Goal: Information Seeking & Learning: Learn about a topic

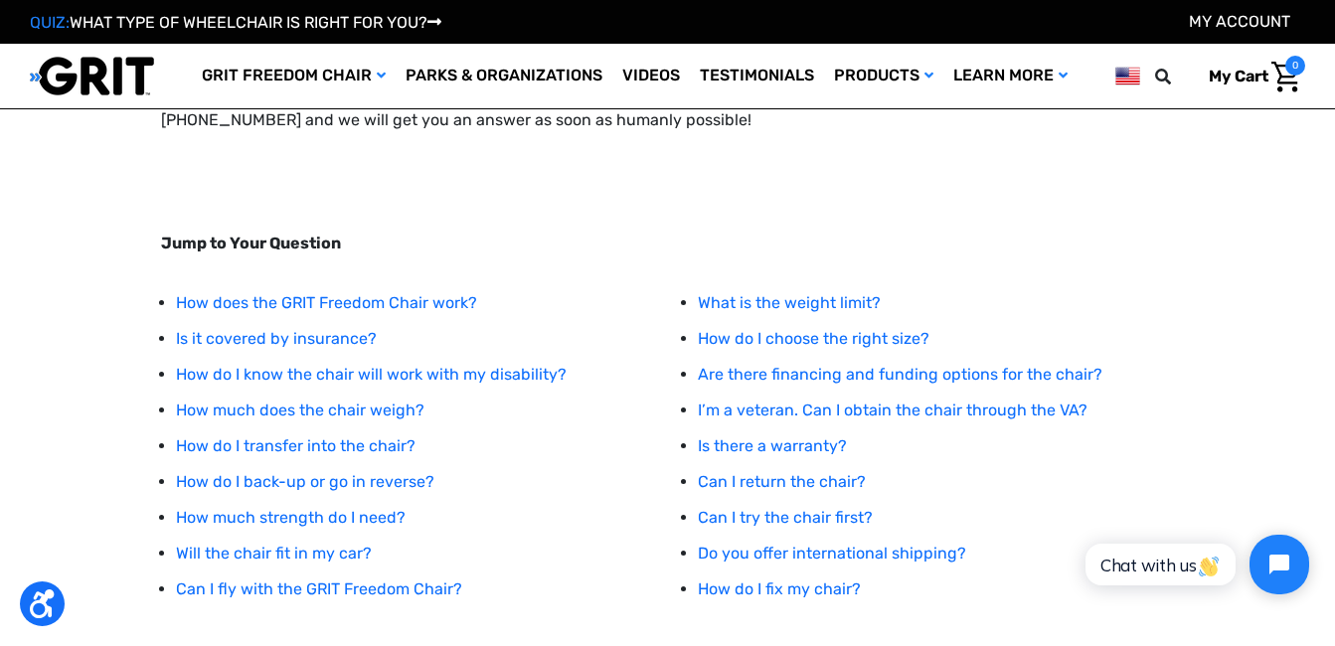
scroll to position [199, 0]
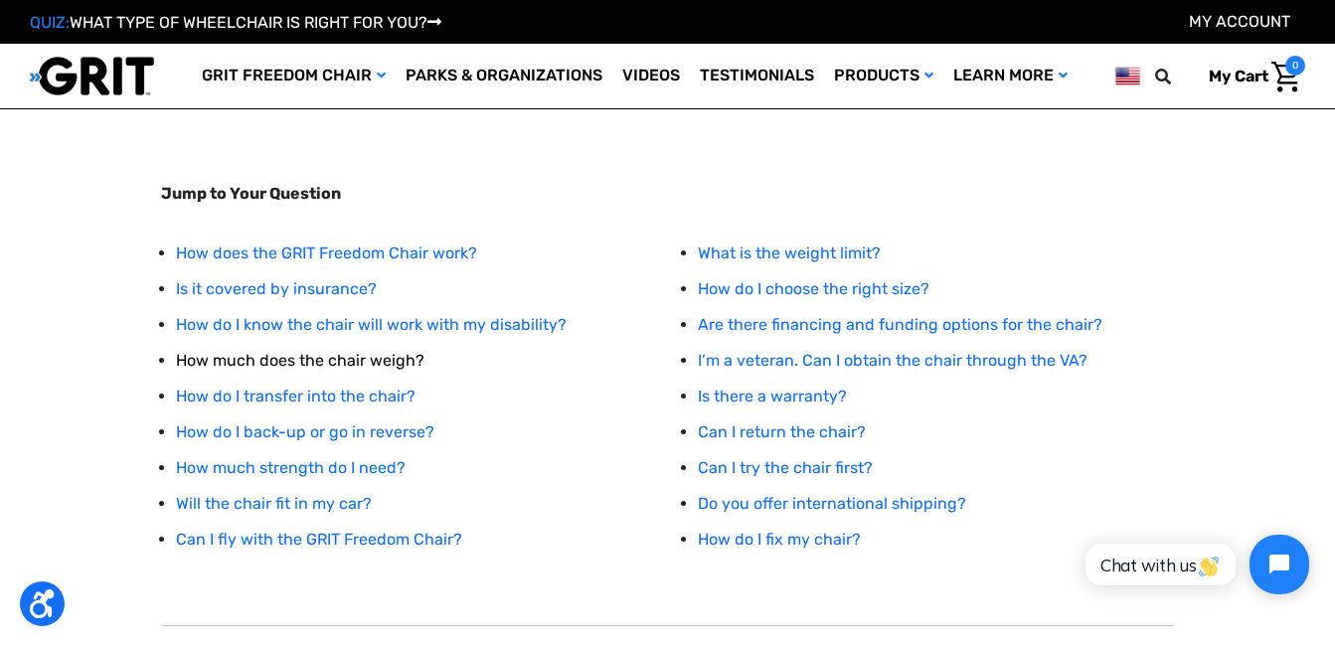
click at [395, 357] on link "How much does the chair weigh?" at bounding box center [300, 360] width 249 height 19
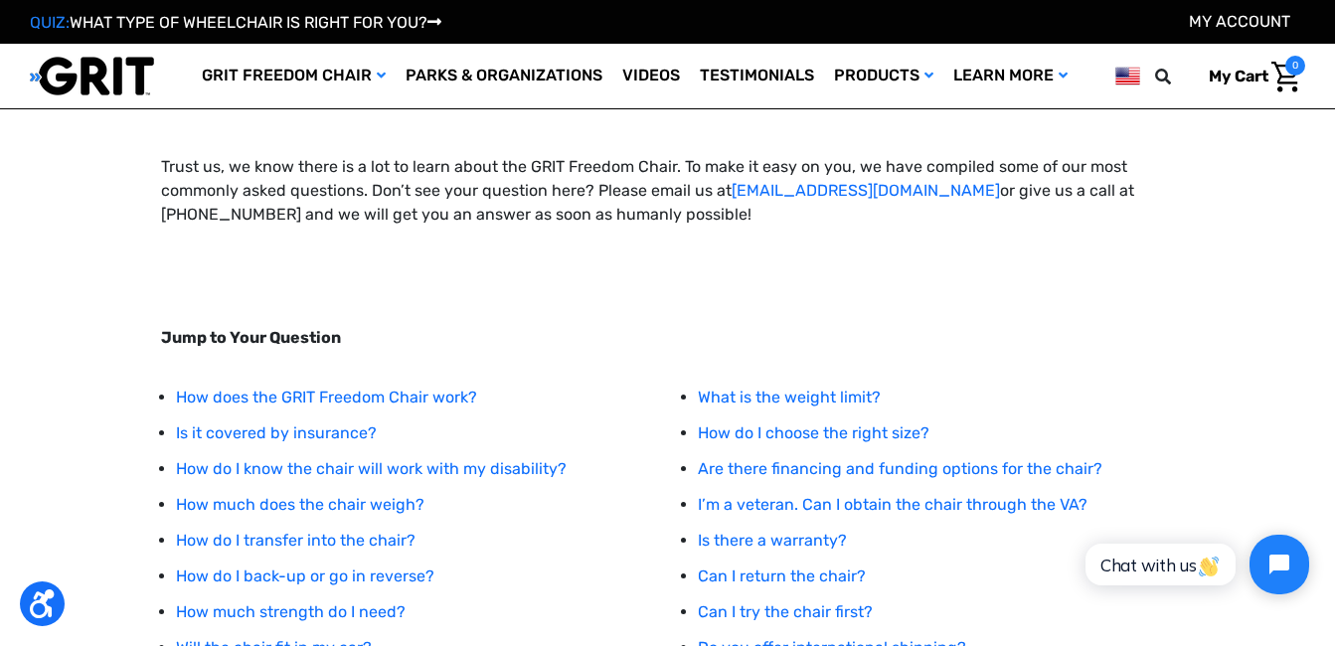
scroll to position [99, 0]
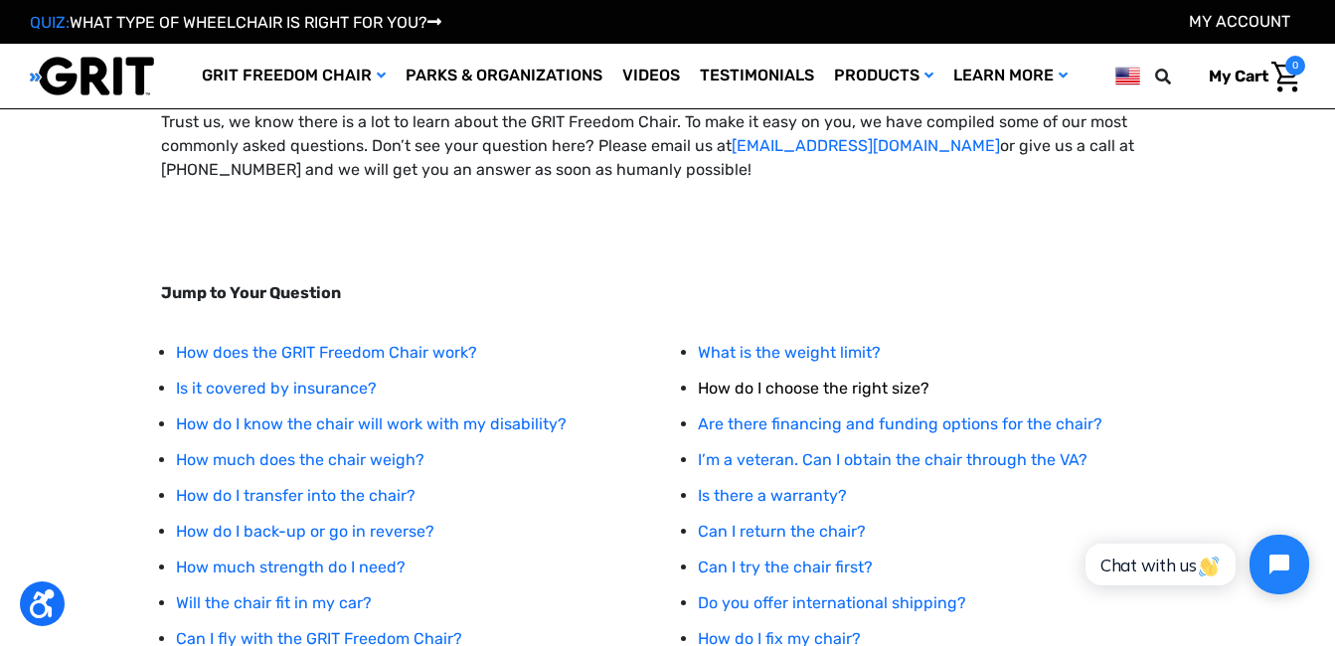
click at [907, 381] on link "How do I choose the right size?" at bounding box center [814, 388] width 232 height 19
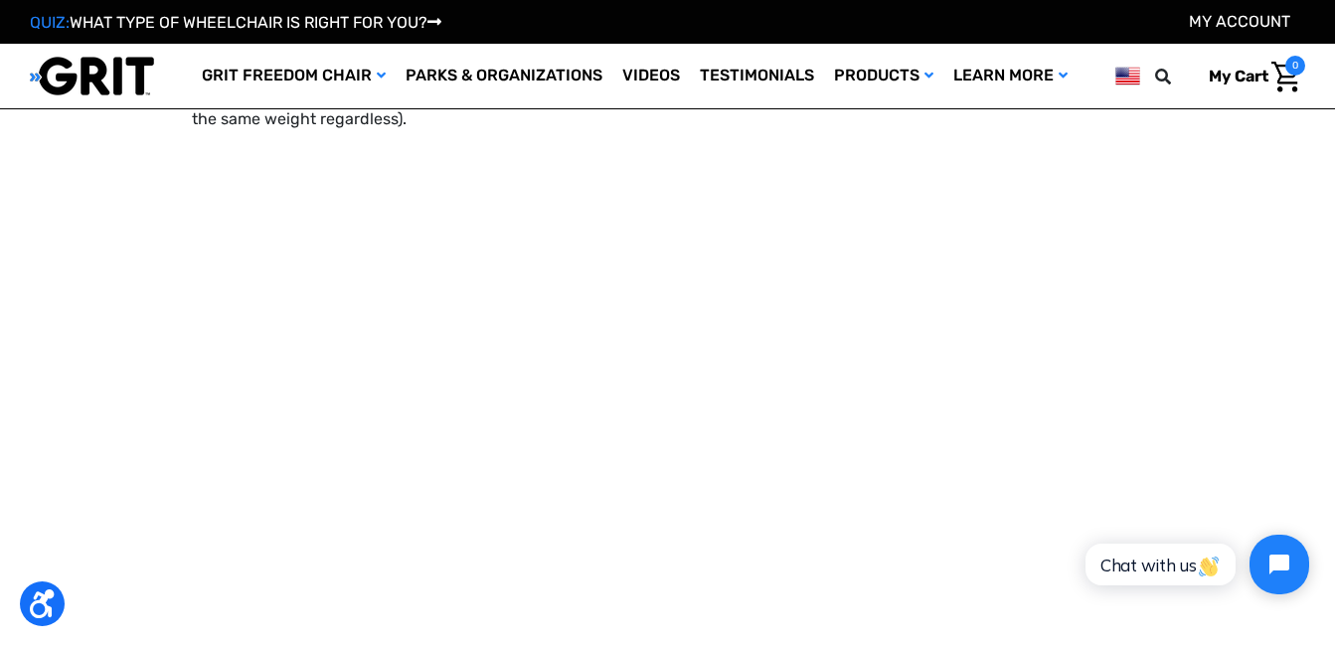
scroll to position [3951, 0]
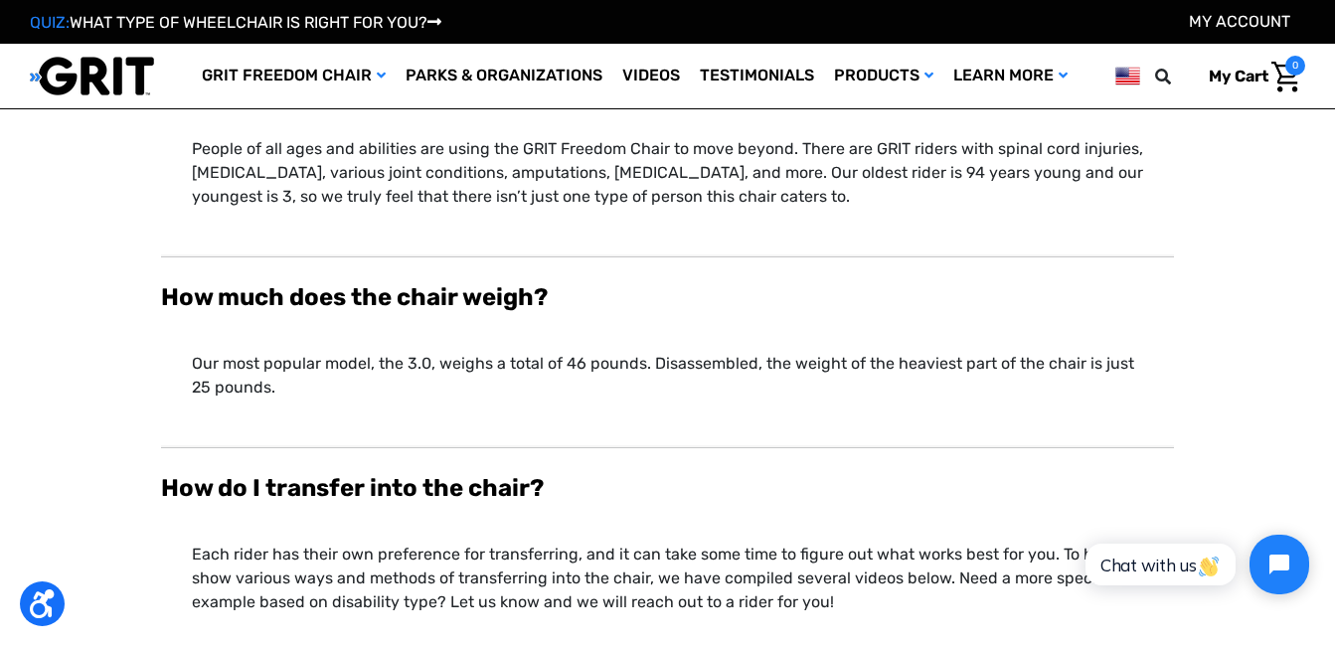
scroll to position [1390, 0]
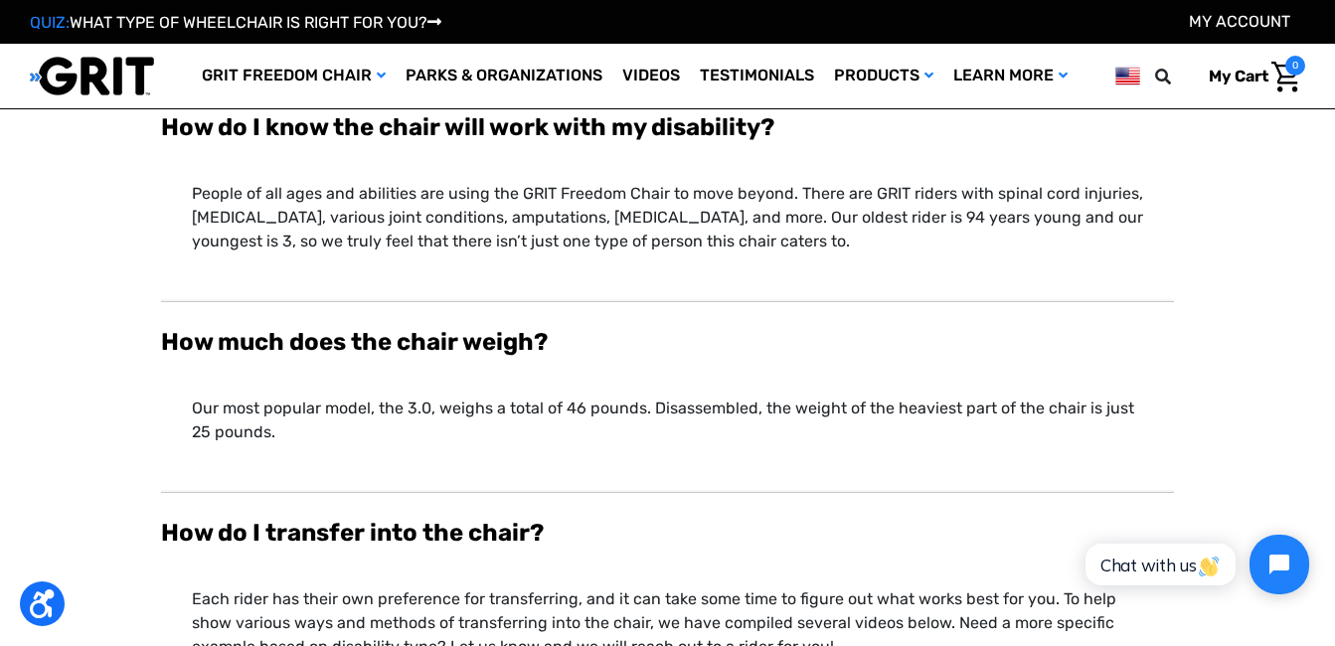
drag, startPoint x: 533, startPoint y: 510, endPoint x: 0, endPoint y: 515, distance: 532.9
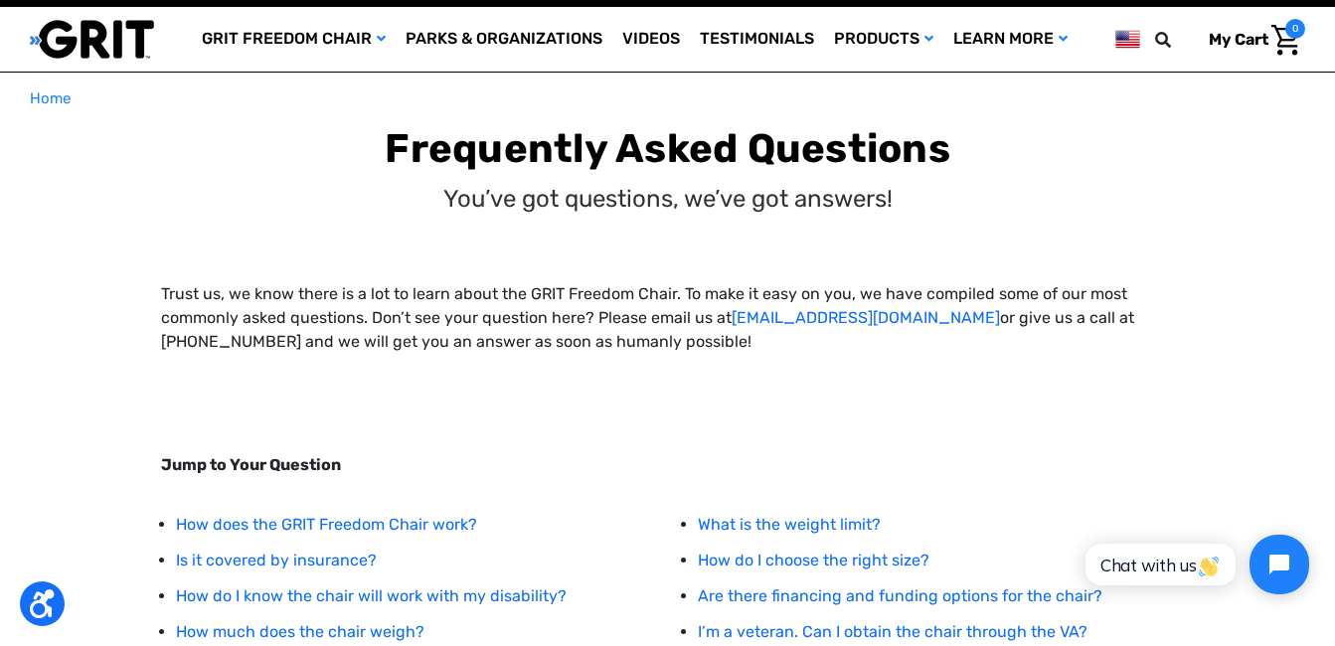
scroll to position [0, 0]
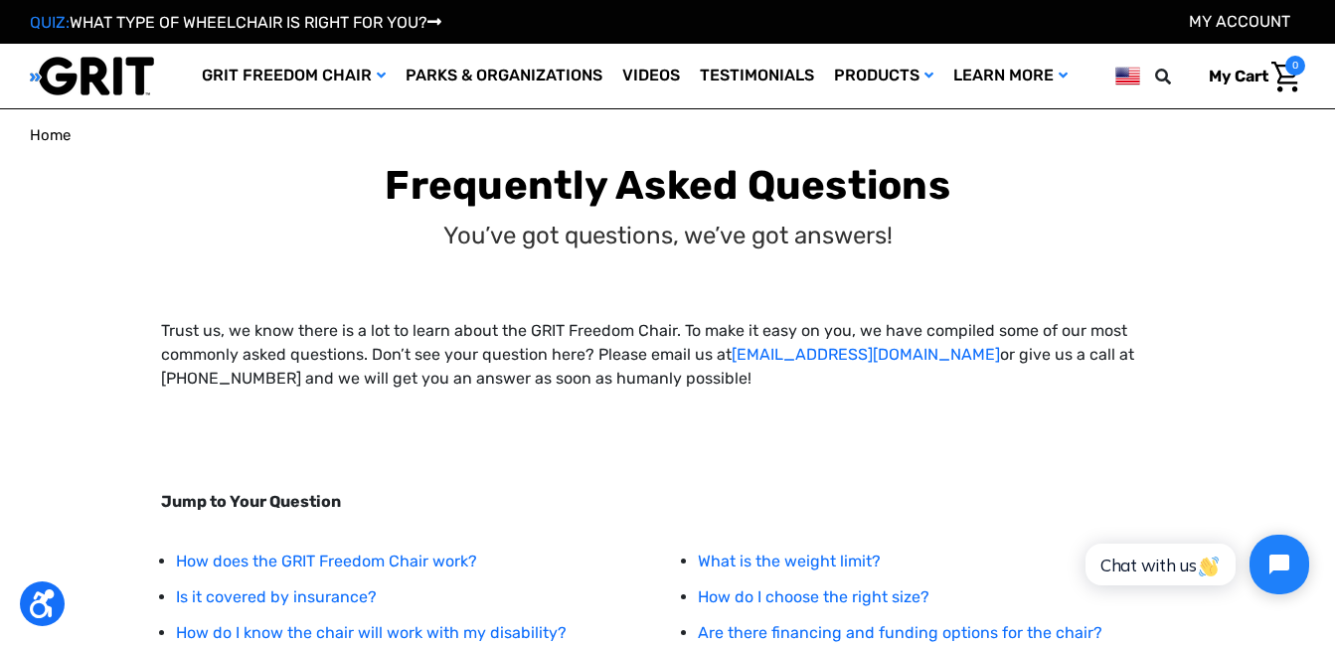
click at [54, 126] on span "Home" at bounding box center [50, 135] width 41 height 18
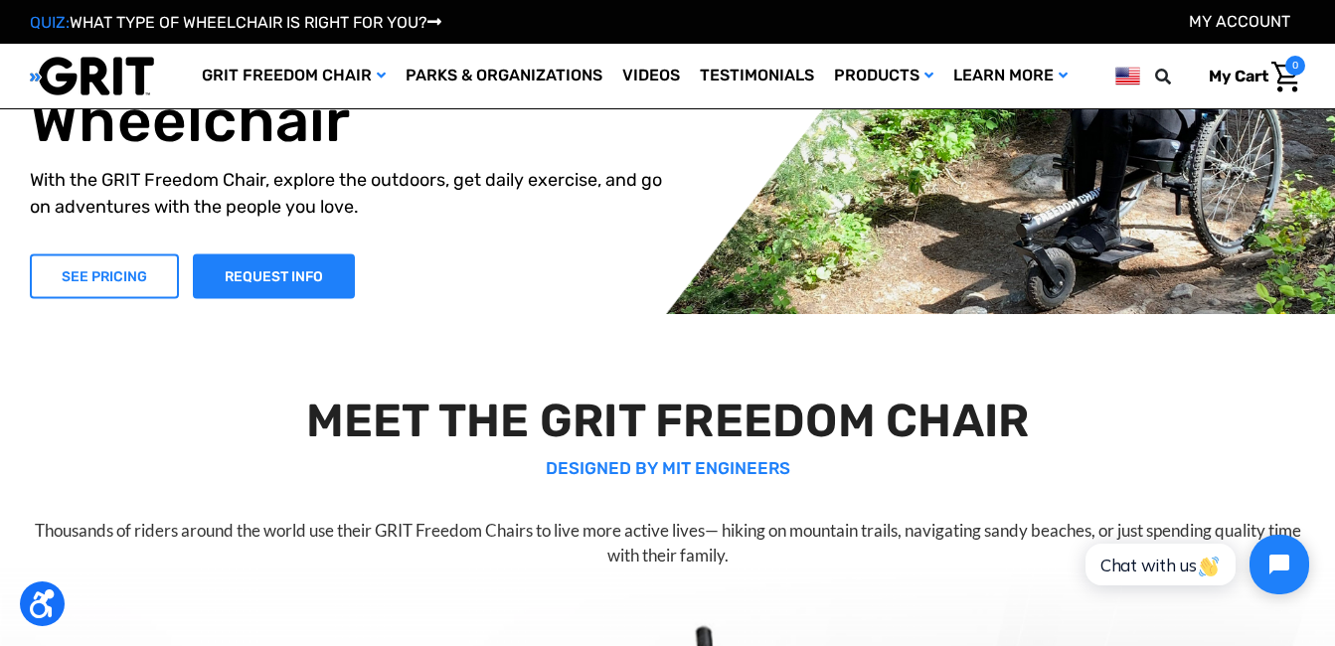
click at [75, 265] on link "SEE PRICING" at bounding box center [104, 276] width 149 height 45
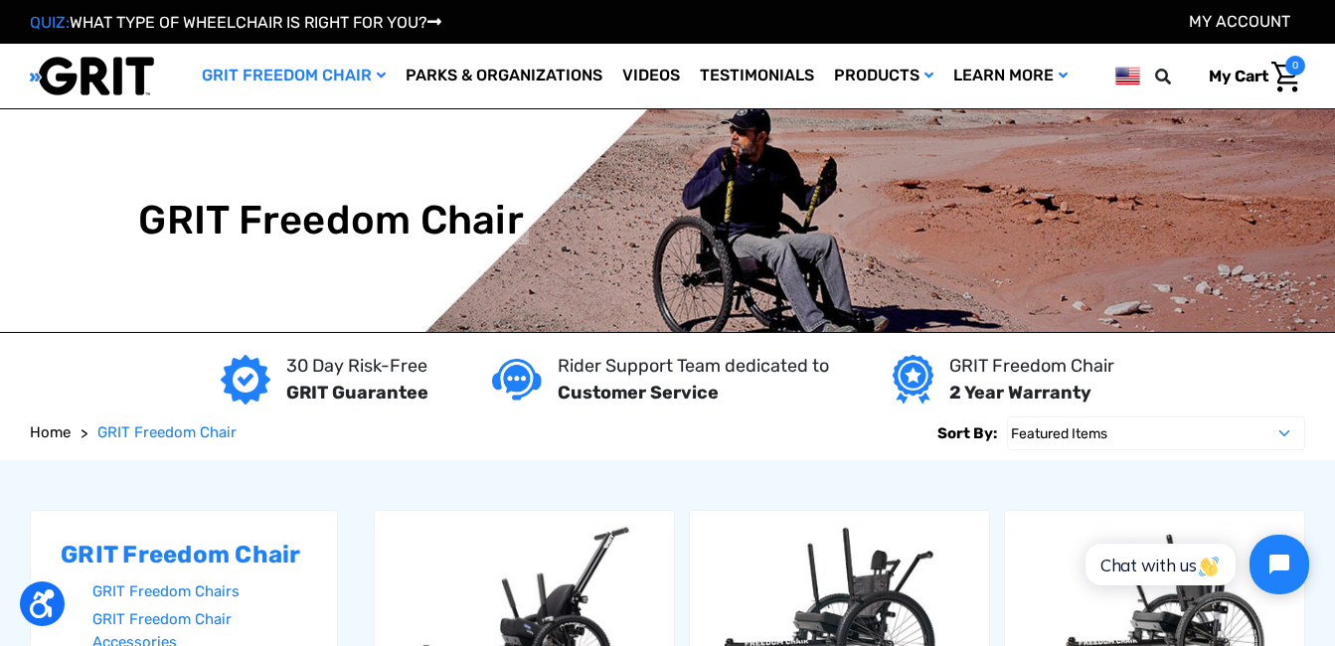
drag, startPoint x: 0, startPoint y: 0, endPoint x: 567, endPoint y: 316, distance: 648.9
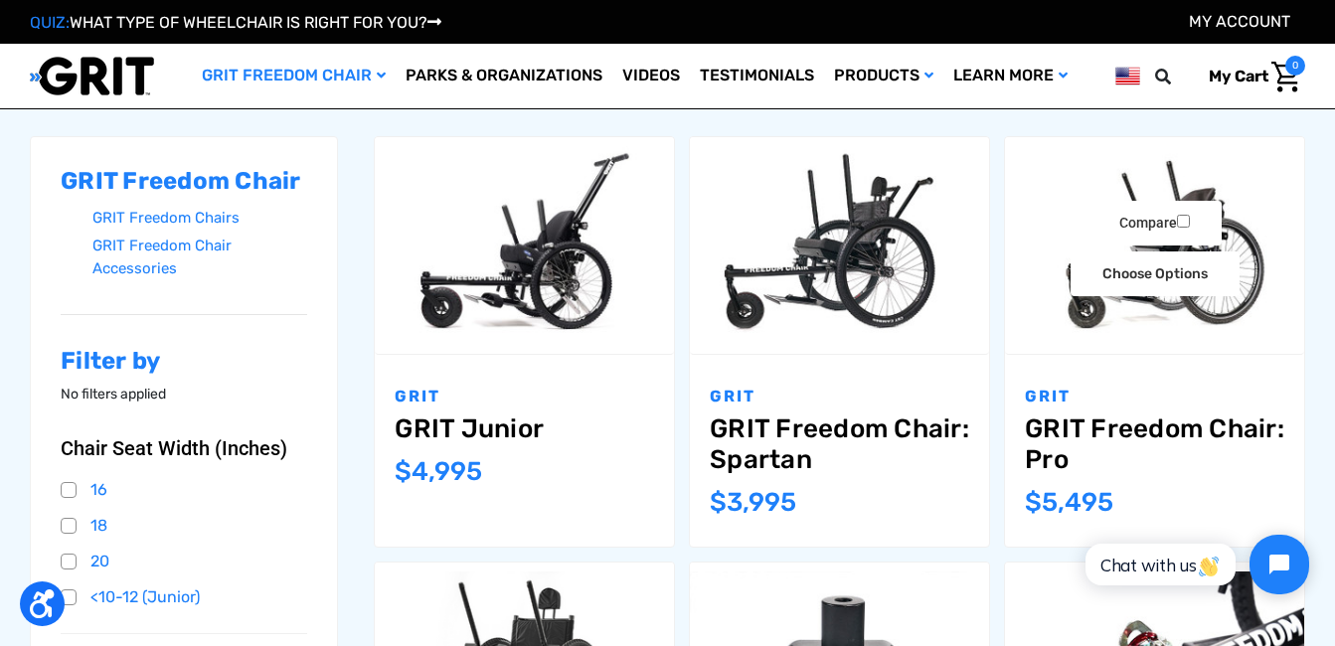
scroll to position [298, 0]
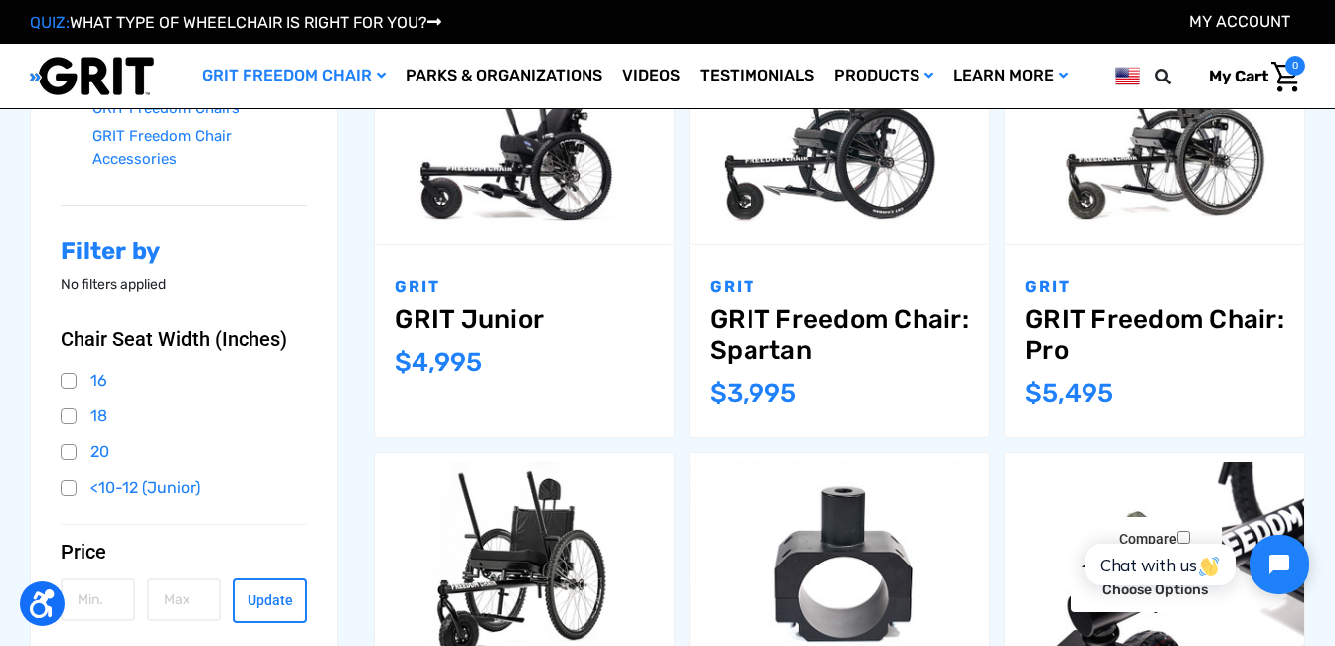
scroll to position [408, 0]
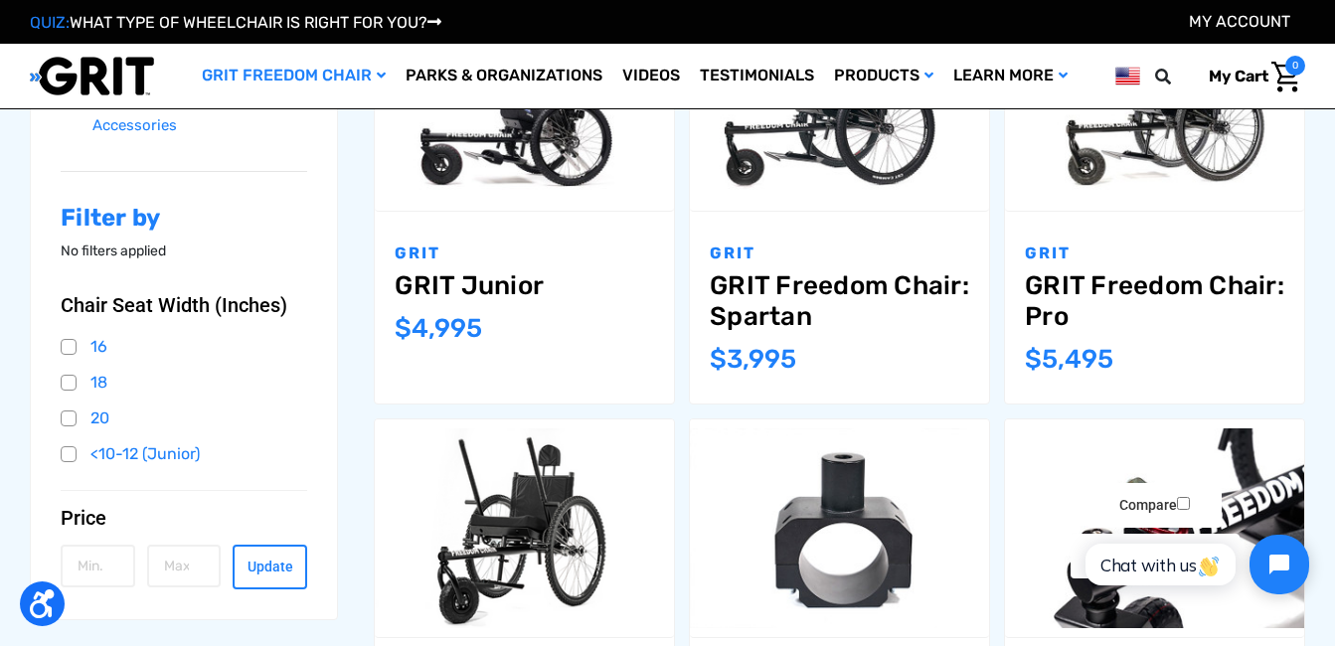
click at [1009, 420] on div "Utility Clamp - Rope Mount,$349.00\a" at bounding box center [1154, 528] width 299 height 217
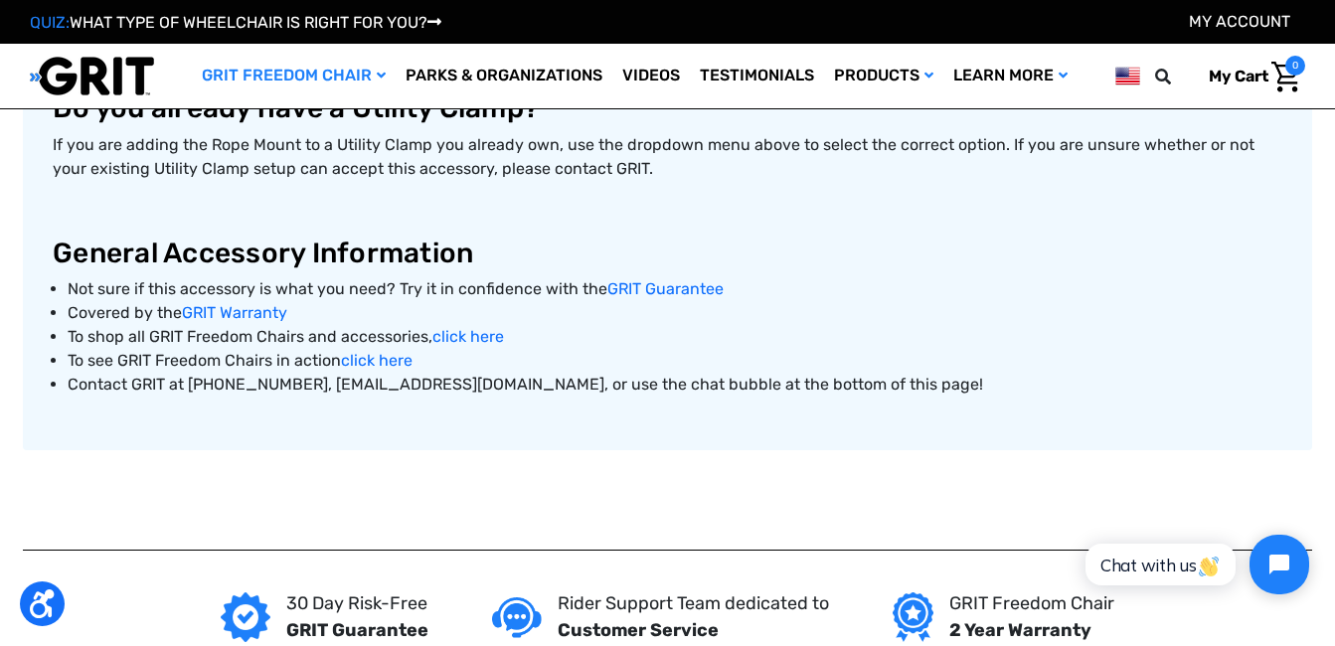
scroll to position [1094, 0]
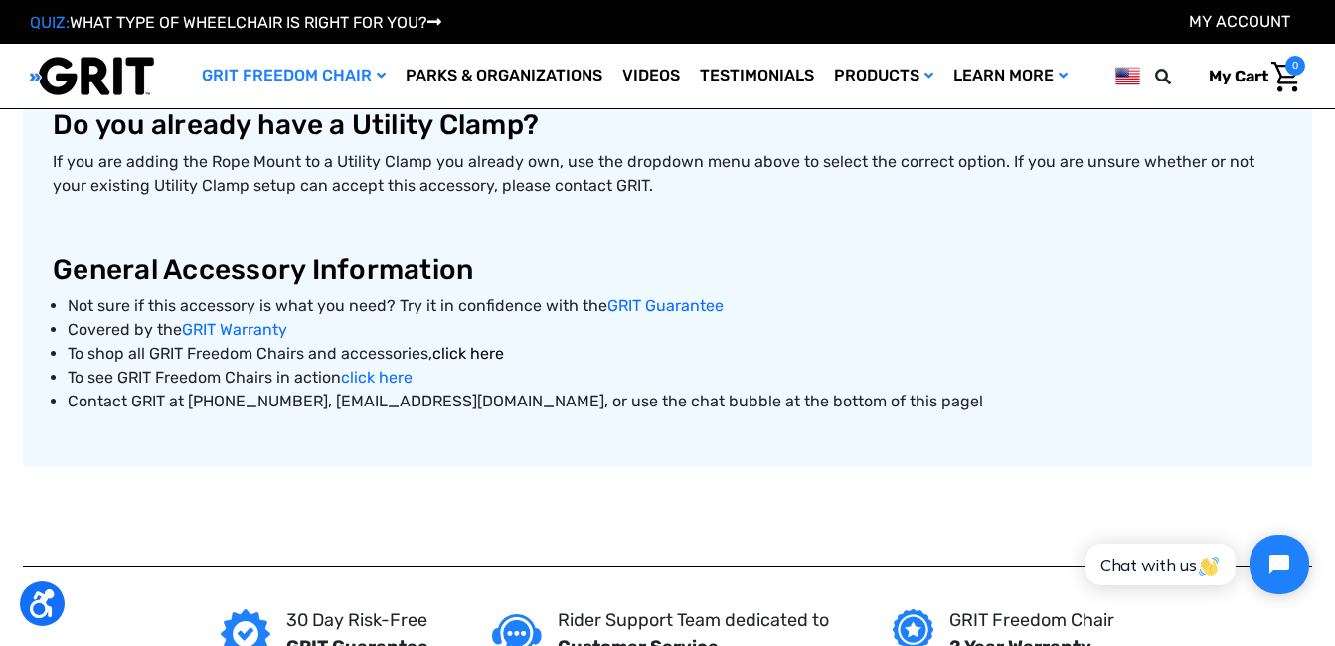
click at [473, 349] on link "click here" at bounding box center [468, 353] width 72 height 19
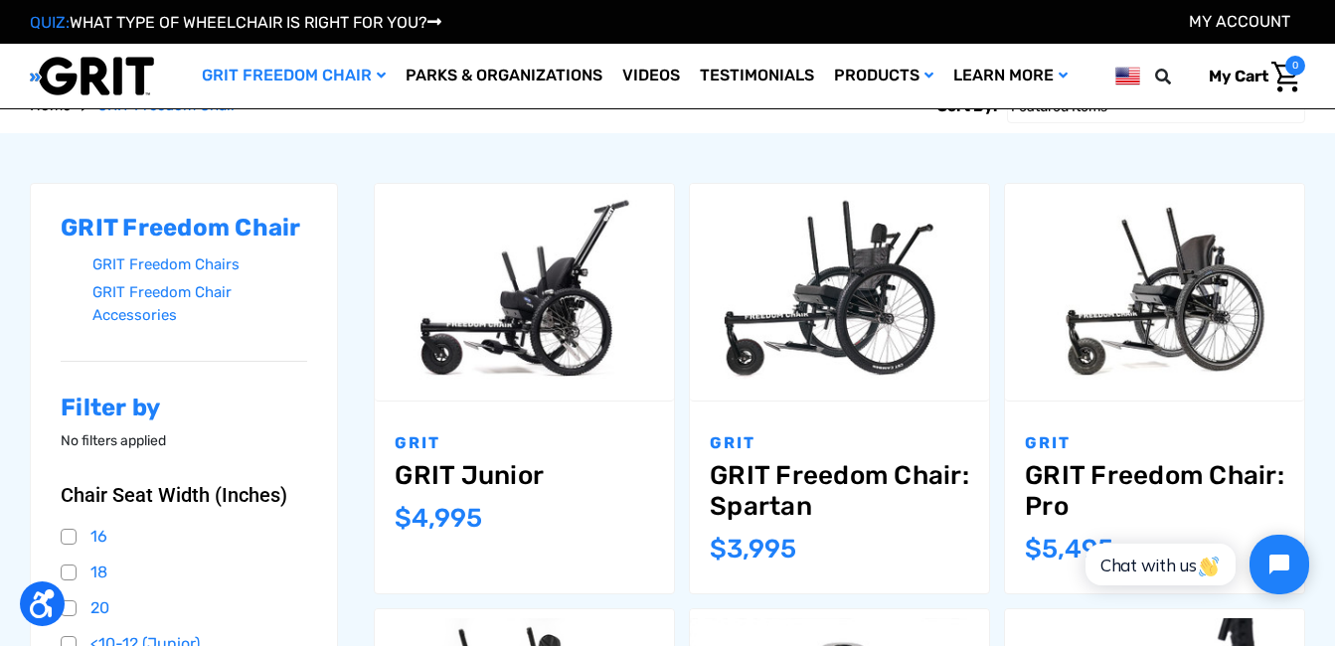
scroll to position [199, 0]
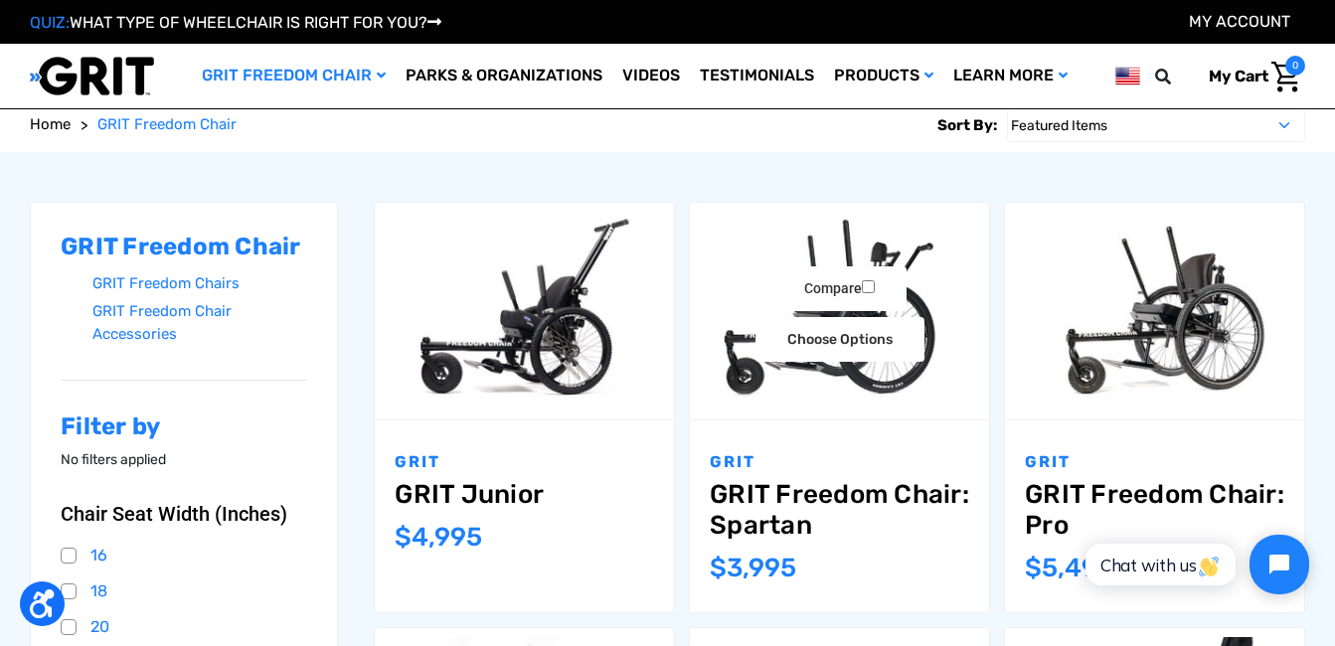
drag, startPoint x: 0, startPoint y: 0, endPoint x: 748, endPoint y: 214, distance: 777.5
click at [748, 214] on img "GRIT Freedom Chair: Spartan,$3,995.00\a" at bounding box center [839, 311] width 299 height 199
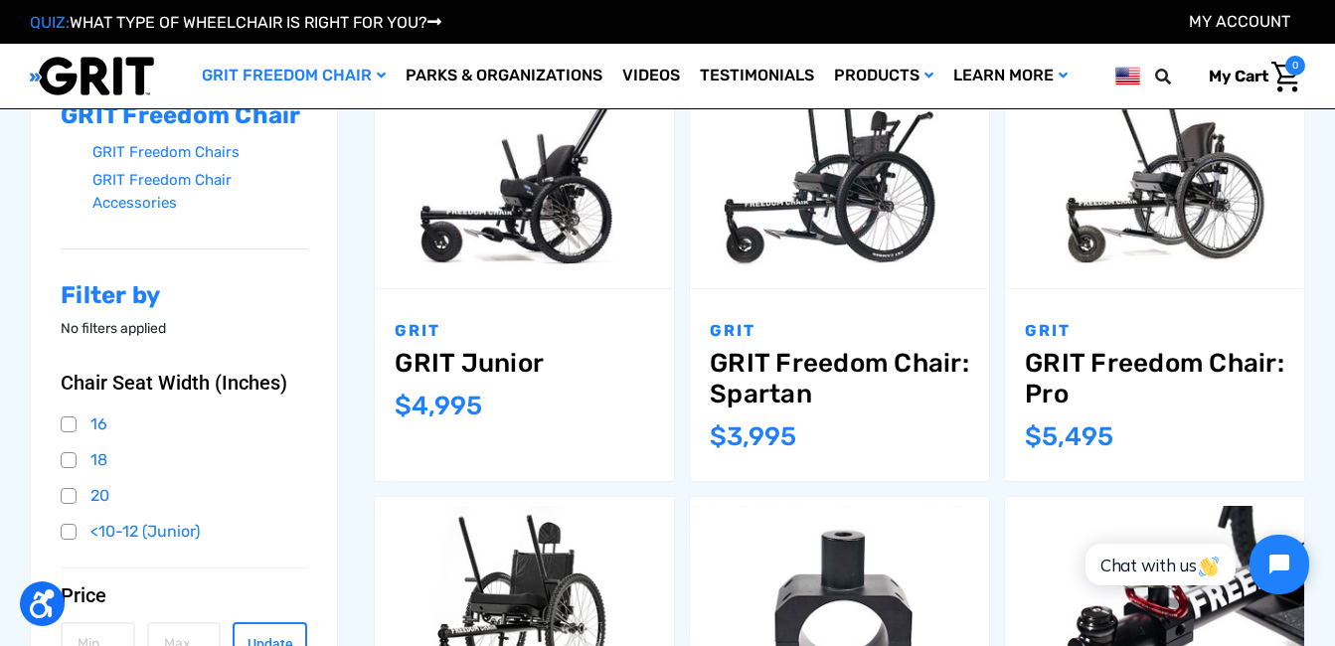
scroll to position [298, 0]
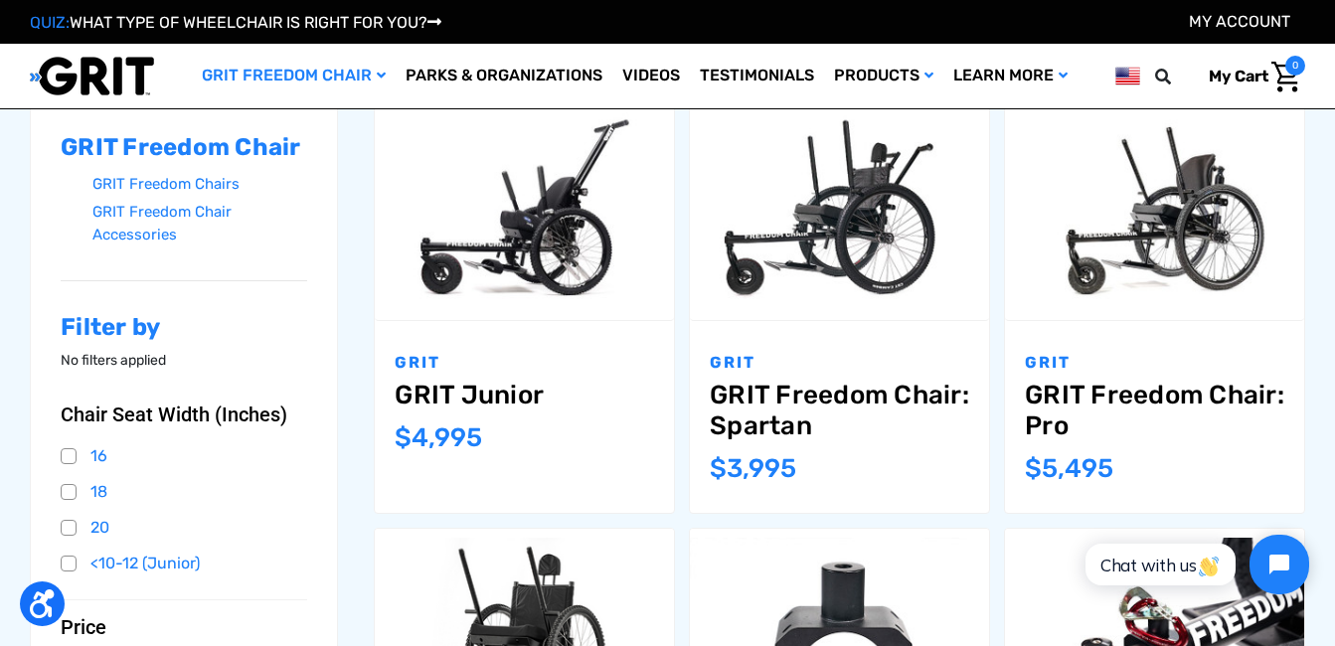
drag, startPoint x: 895, startPoint y: 412, endPoint x: 677, endPoint y: 169, distance: 325.9
click at [677, 169] on li "Compare Choose Options GRIT GRIT Junior MSRP: Was: Now: $4,995" at bounding box center [524, 315] width 315 height 426
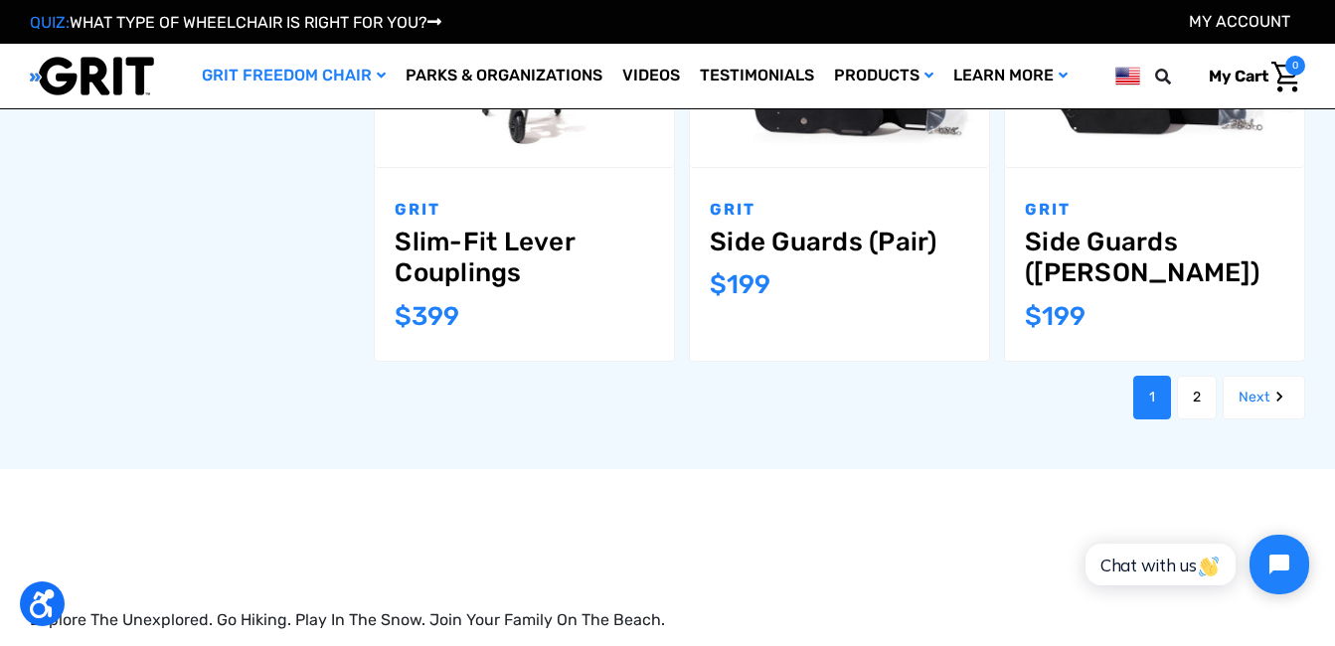
scroll to position [2187, 0]
click at [1188, 375] on link "2" at bounding box center [1197, 397] width 40 height 44
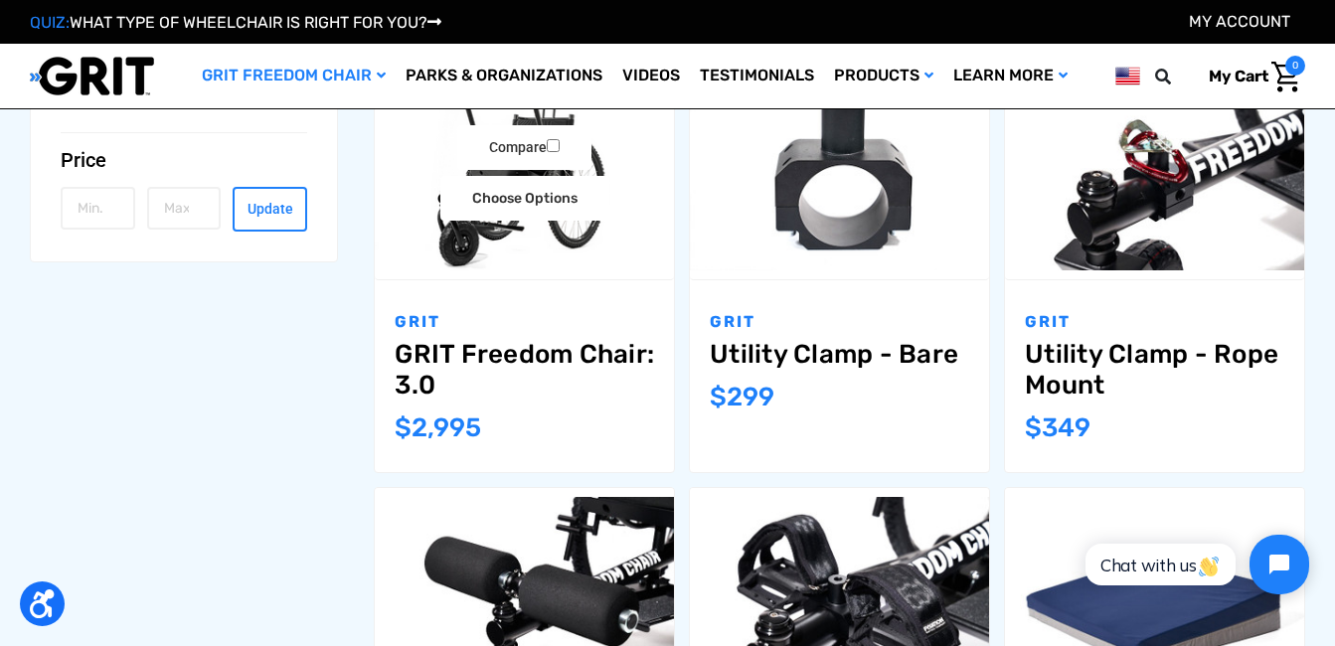
scroll to position [696, 0]
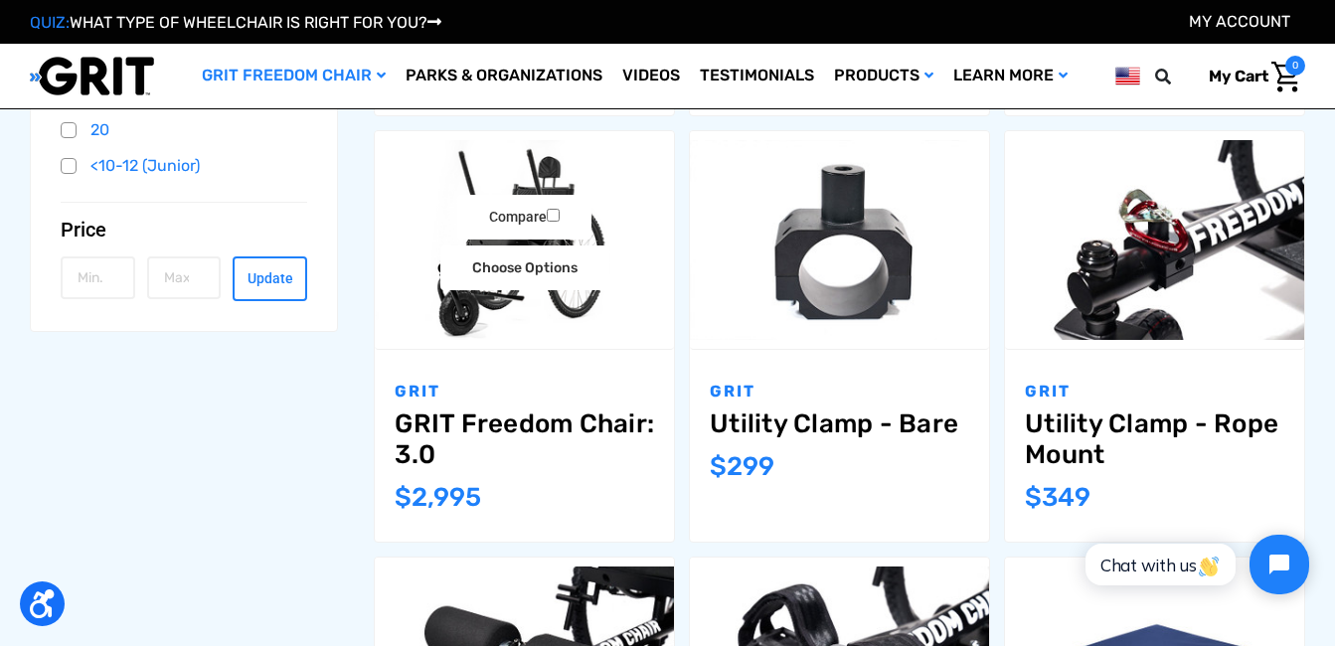
click at [541, 423] on link "GRIT Freedom Chair: 3.0" at bounding box center [524, 440] width 259 height 62
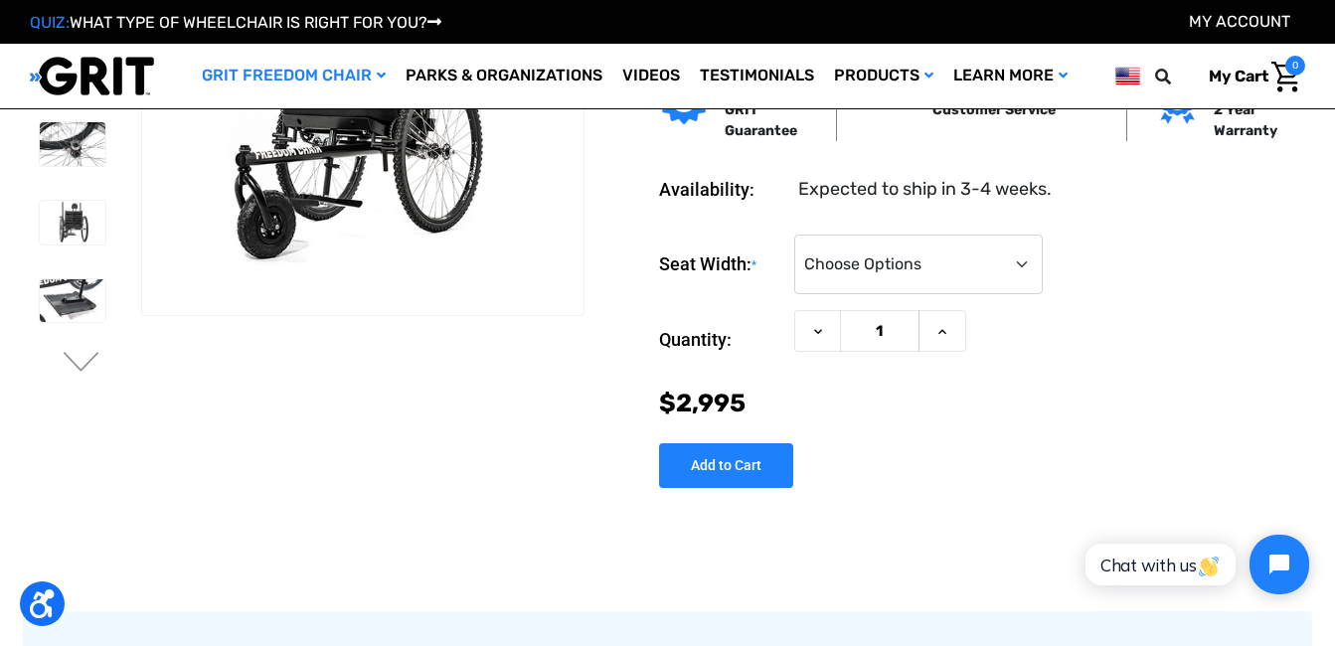
scroll to position [99, 0]
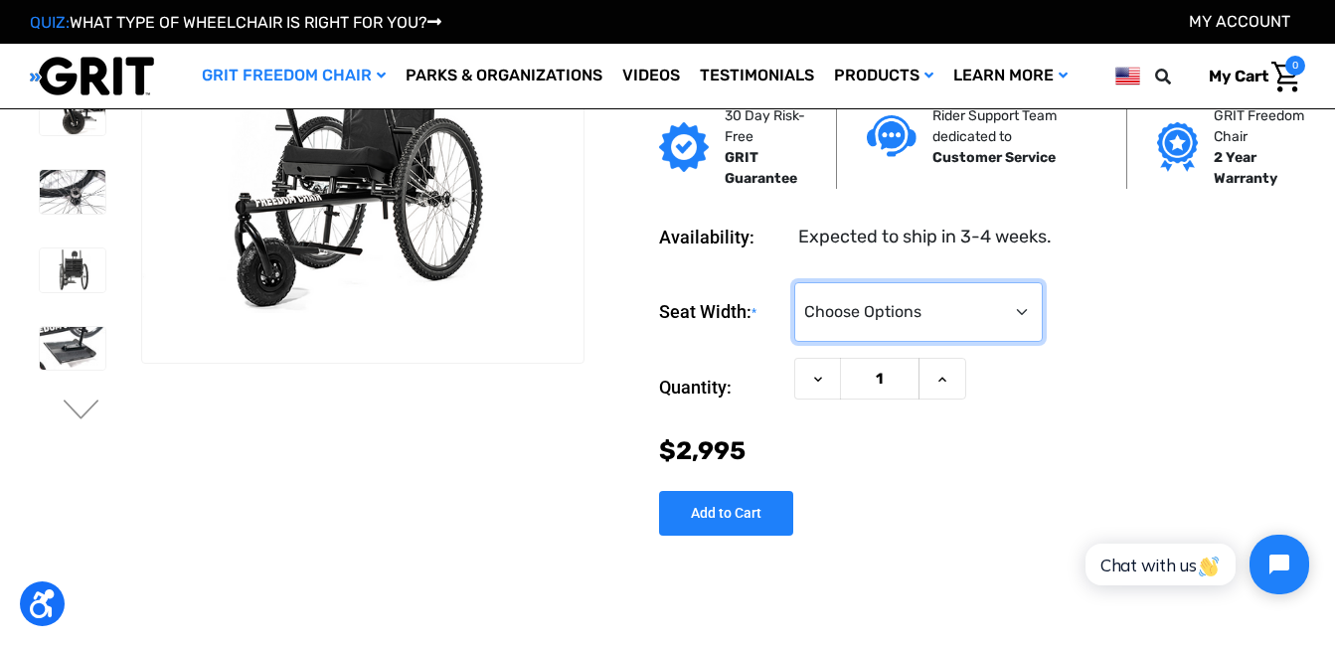
click at [1020, 310] on select "Choose Options 16" 18" 20"" at bounding box center [918, 312] width 249 height 60
select select "324"
click at [794, 282] on select "Choose Options 16" 18" 20"" at bounding box center [918, 312] width 249 height 60
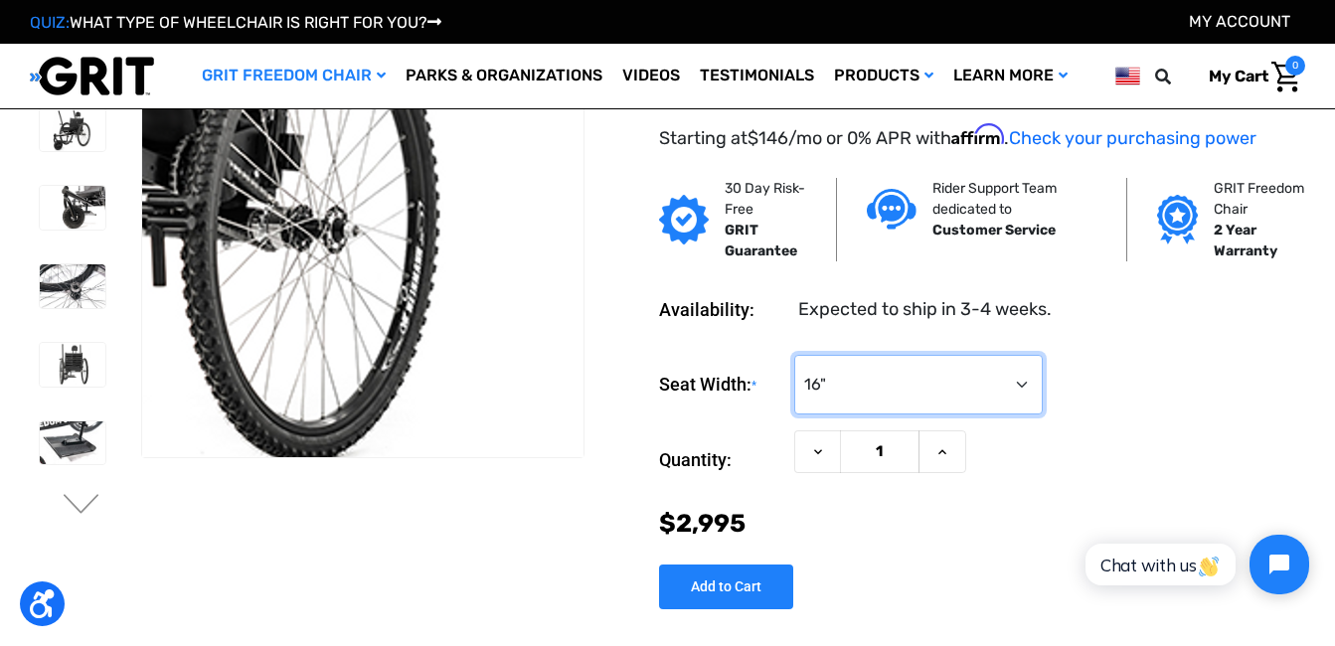
scroll to position [0, 0]
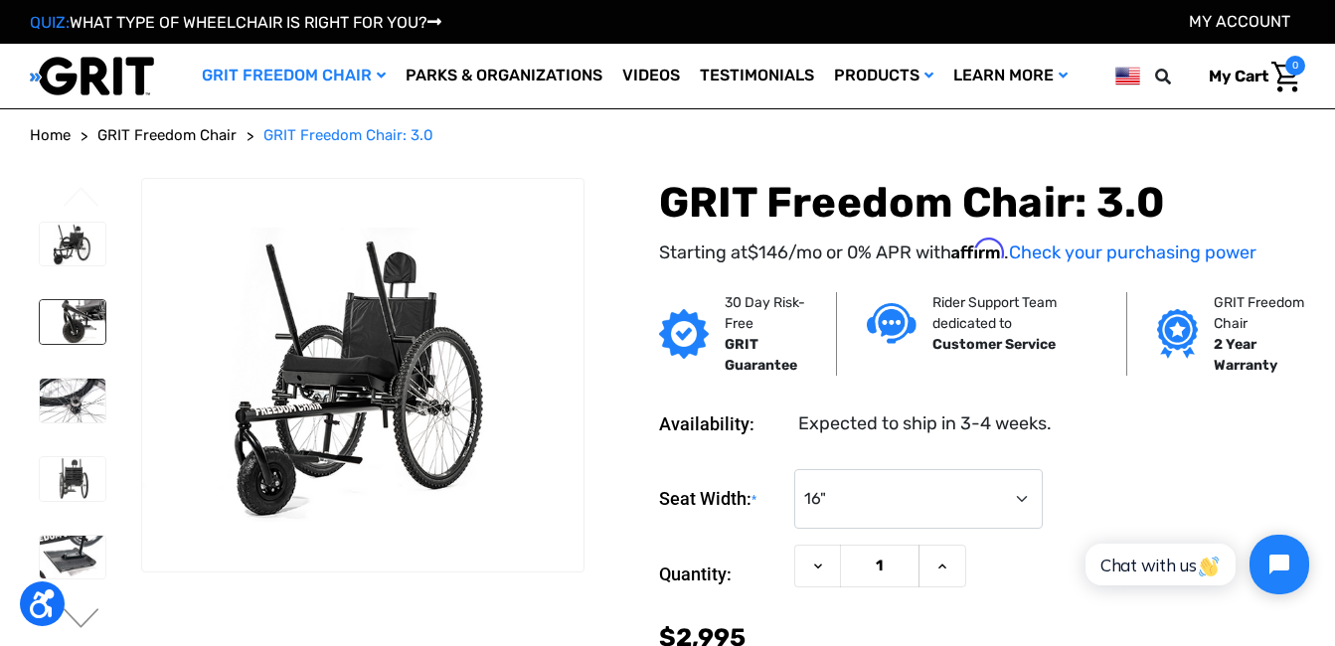
click at [91, 315] on img at bounding box center [73, 322] width 66 height 44
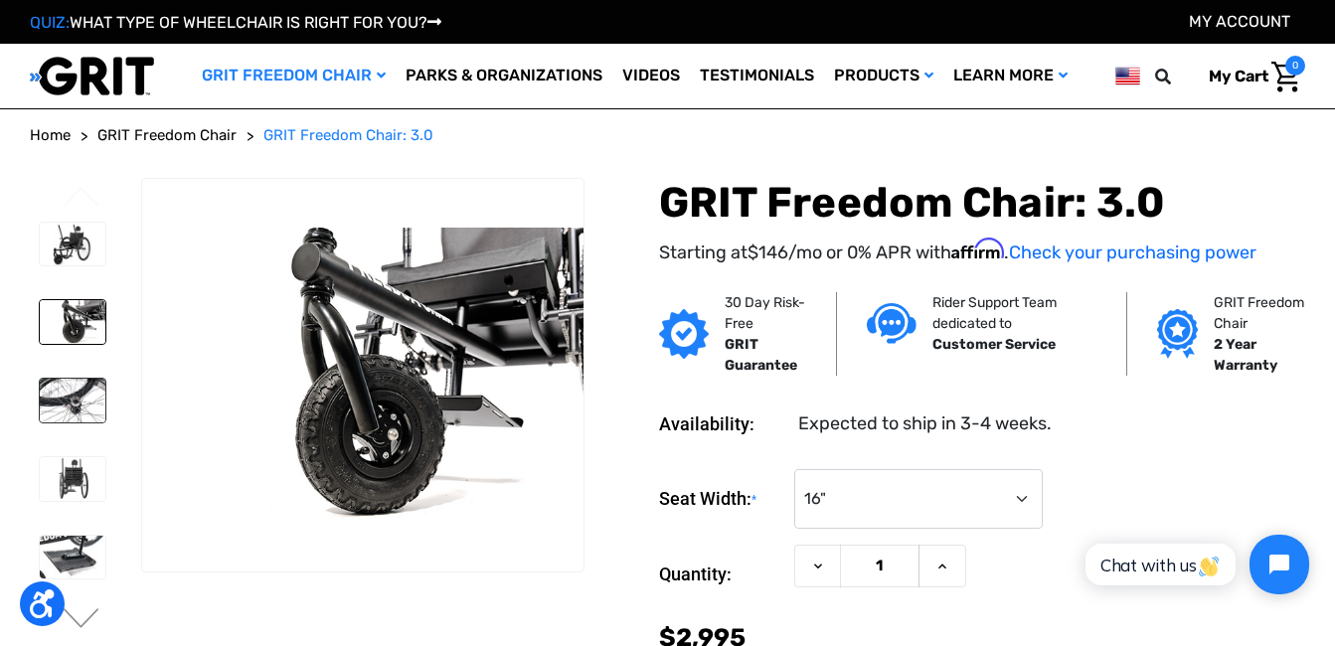
click at [85, 388] on img at bounding box center [73, 401] width 66 height 44
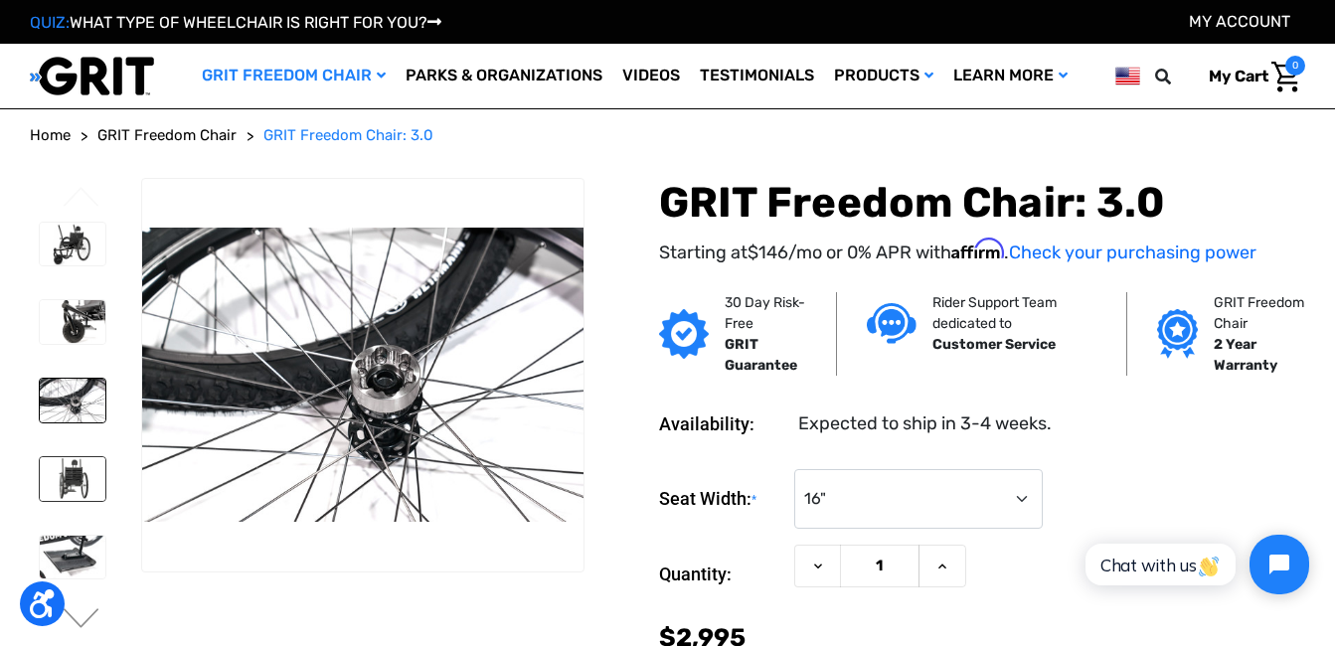
click at [75, 473] on img at bounding box center [73, 479] width 66 height 44
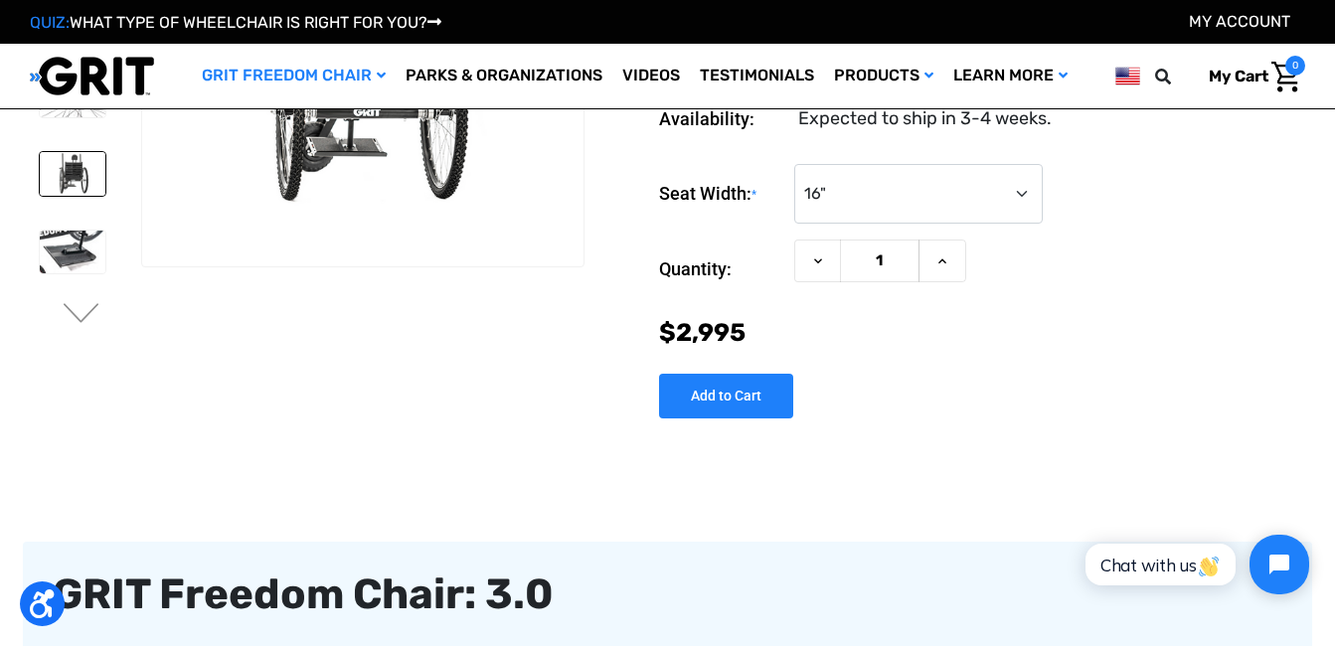
scroll to position [199, 0]
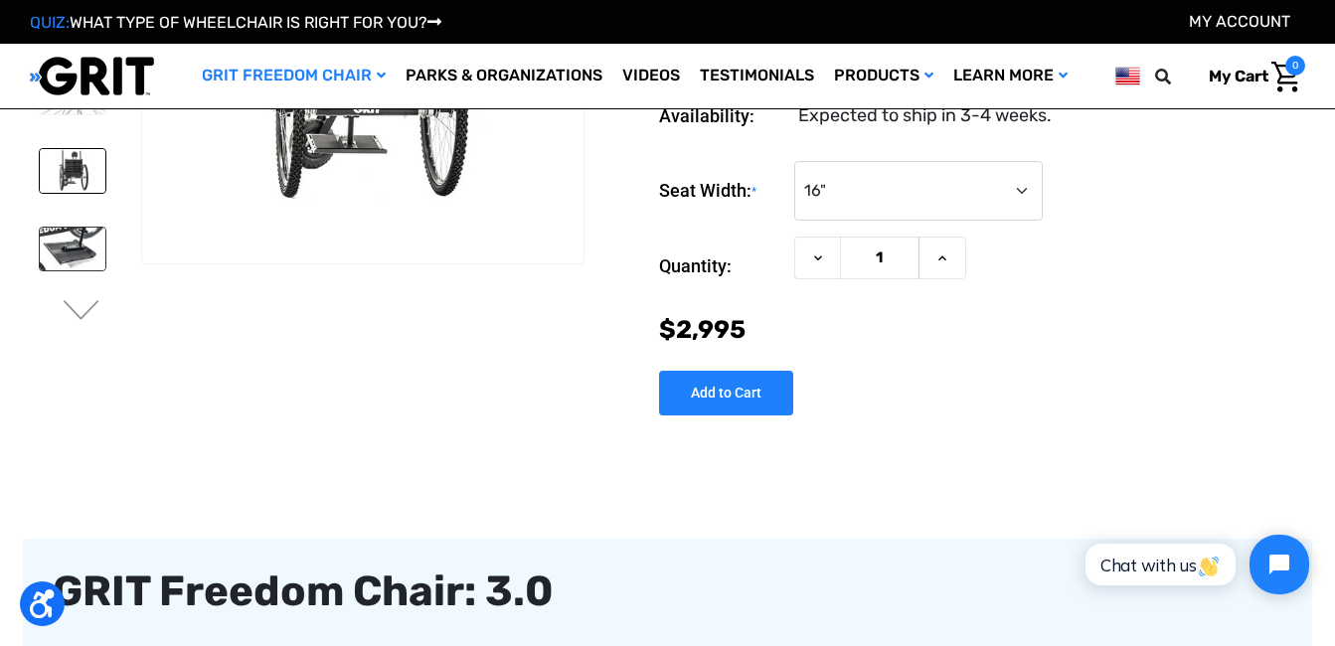
click at [78, 228] on img at bounding box center [73, 249] width 66 height 43
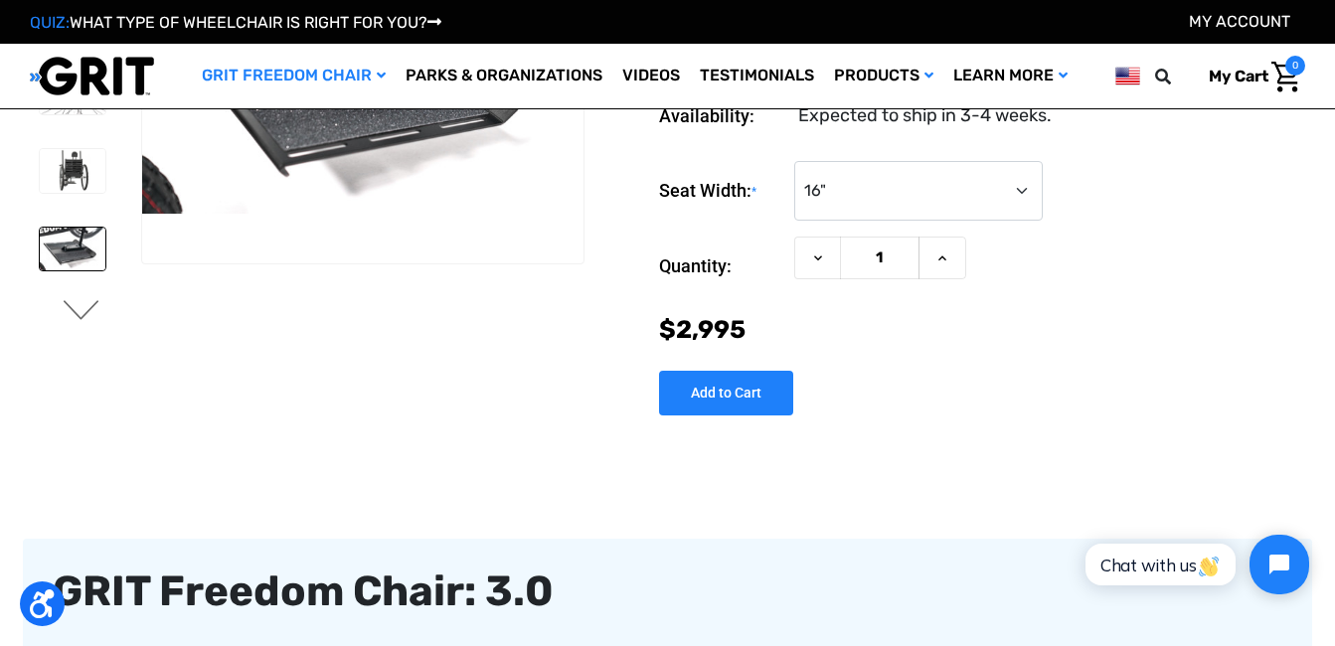
click at [84, 308] on button "Next" at bounding box center [82, 312] width 42 height 24
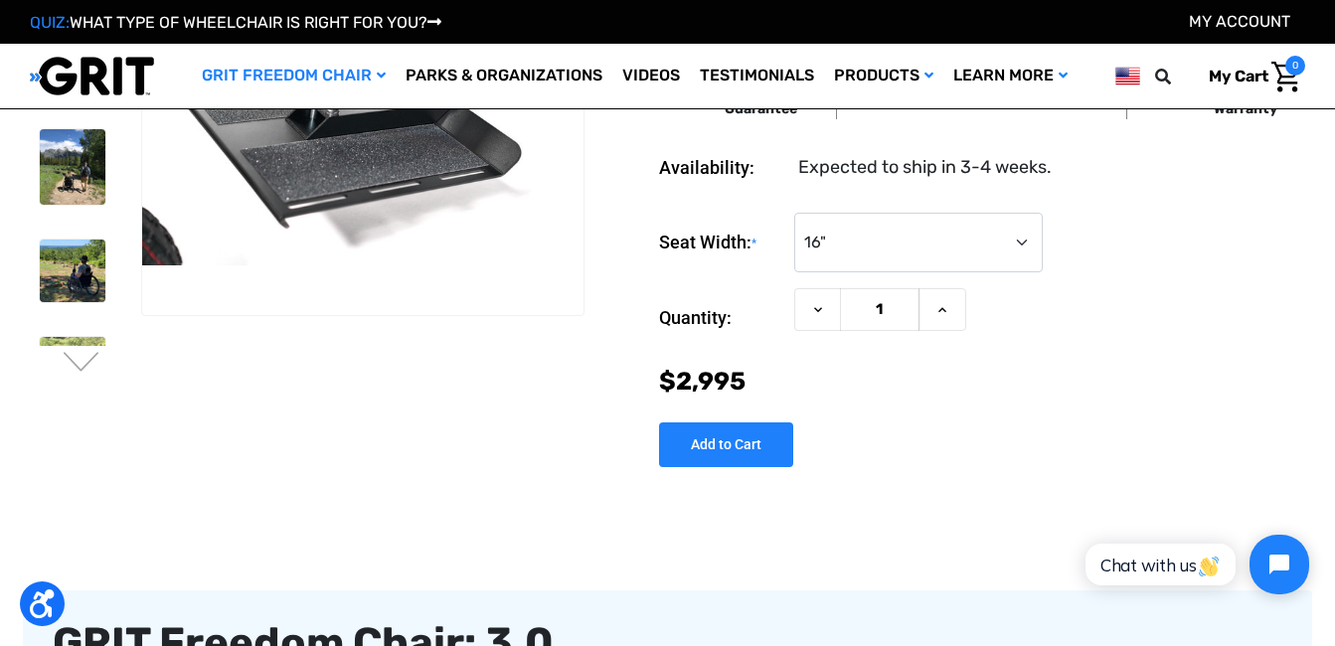
scroll to position [0, 0]
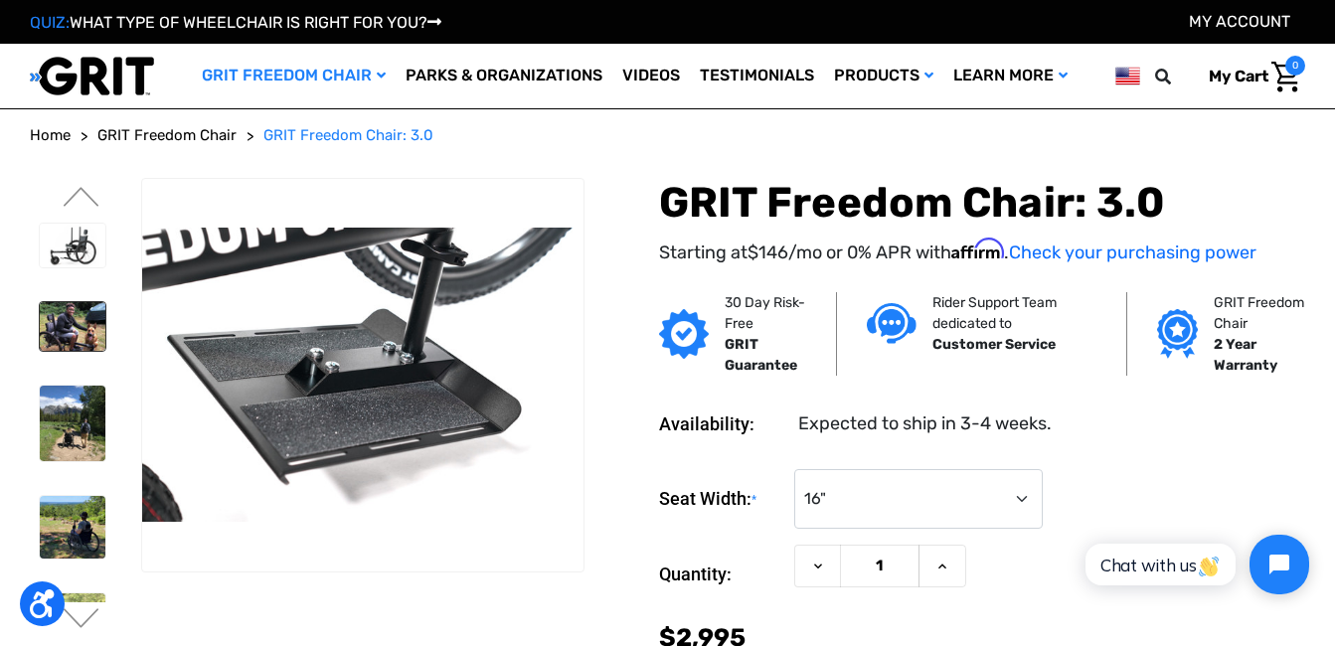
click at [79, 323] on img at bounding box center [73, 326] width 66 height 49
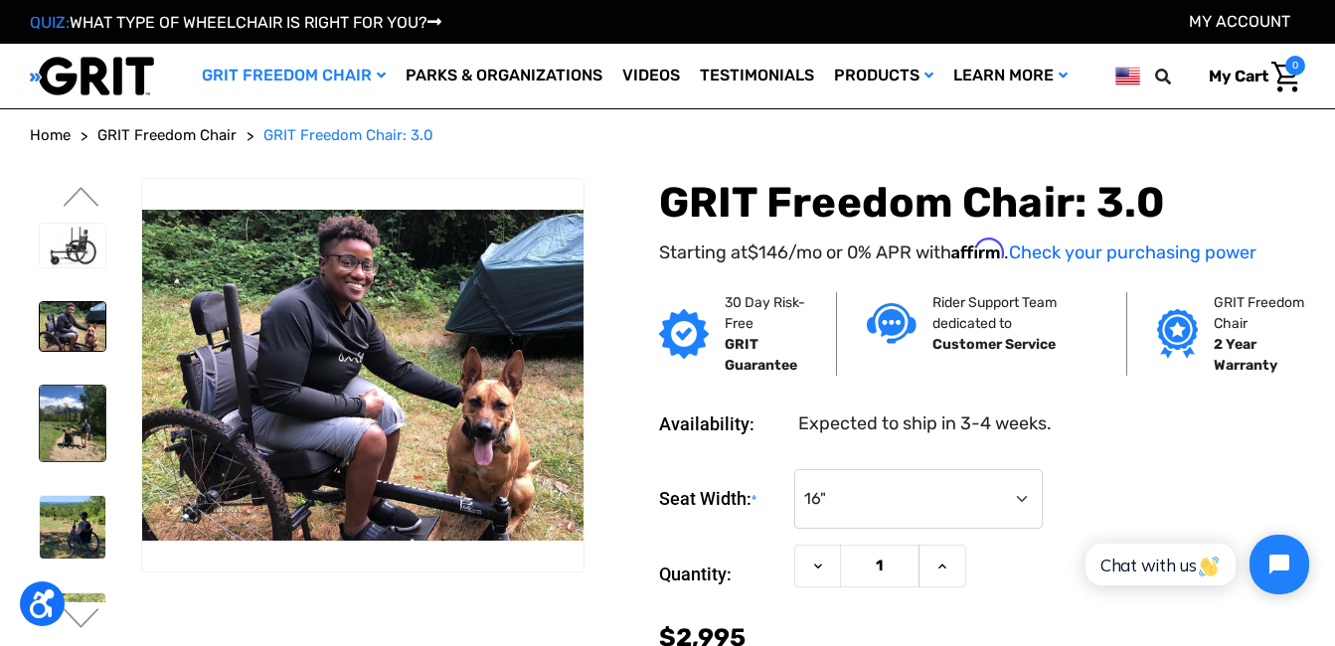
click at [67, 419] on img at bounding box center [73, 424] width 66 height 76
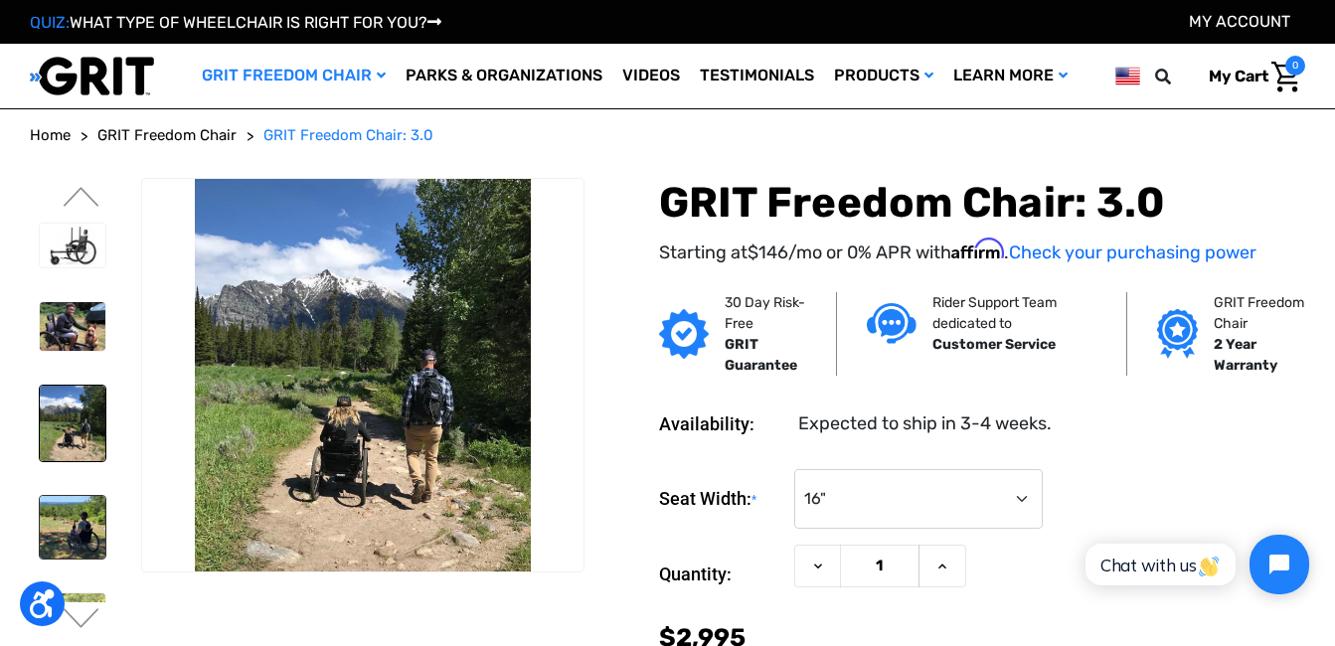
click at [72, 519] on img at bounding box center [73, 527] width 66 height 62
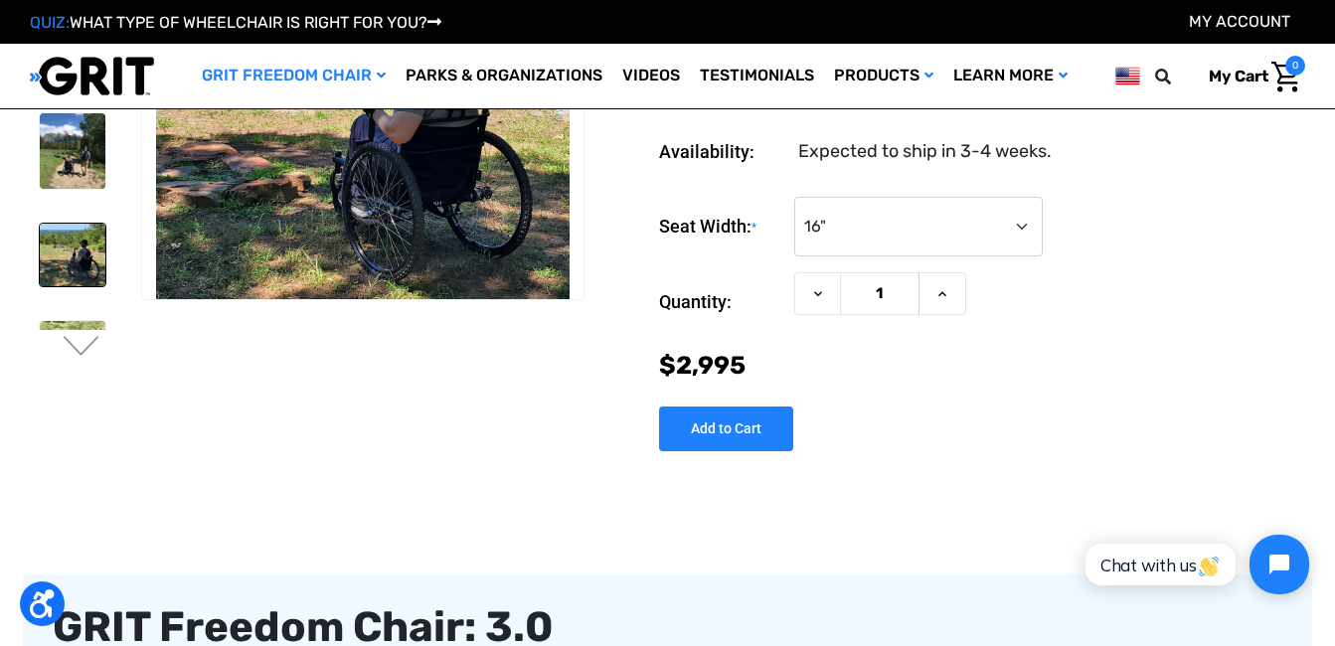
scroll to position [199, 0]
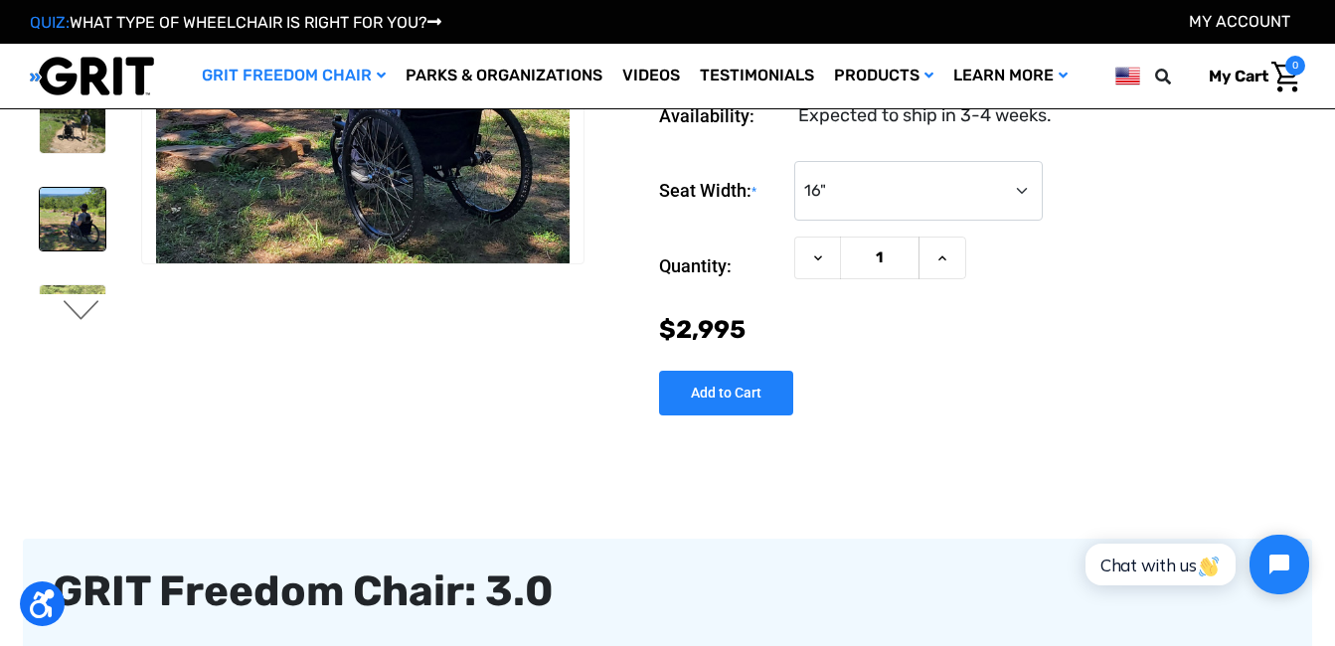
click at [69, 308] on button "Next" at bounding box center [82, 312] width 42 height 24
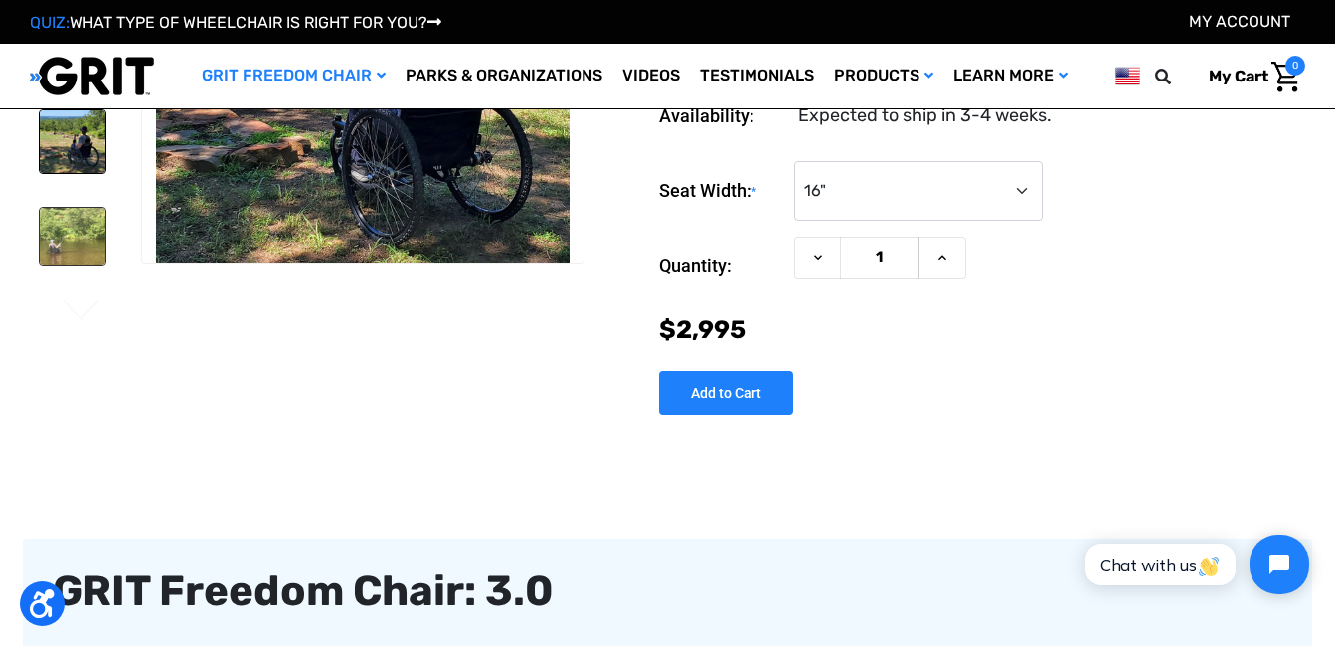
click at [73, 240] on img at bounding box center [73, 237] width 66 height 58
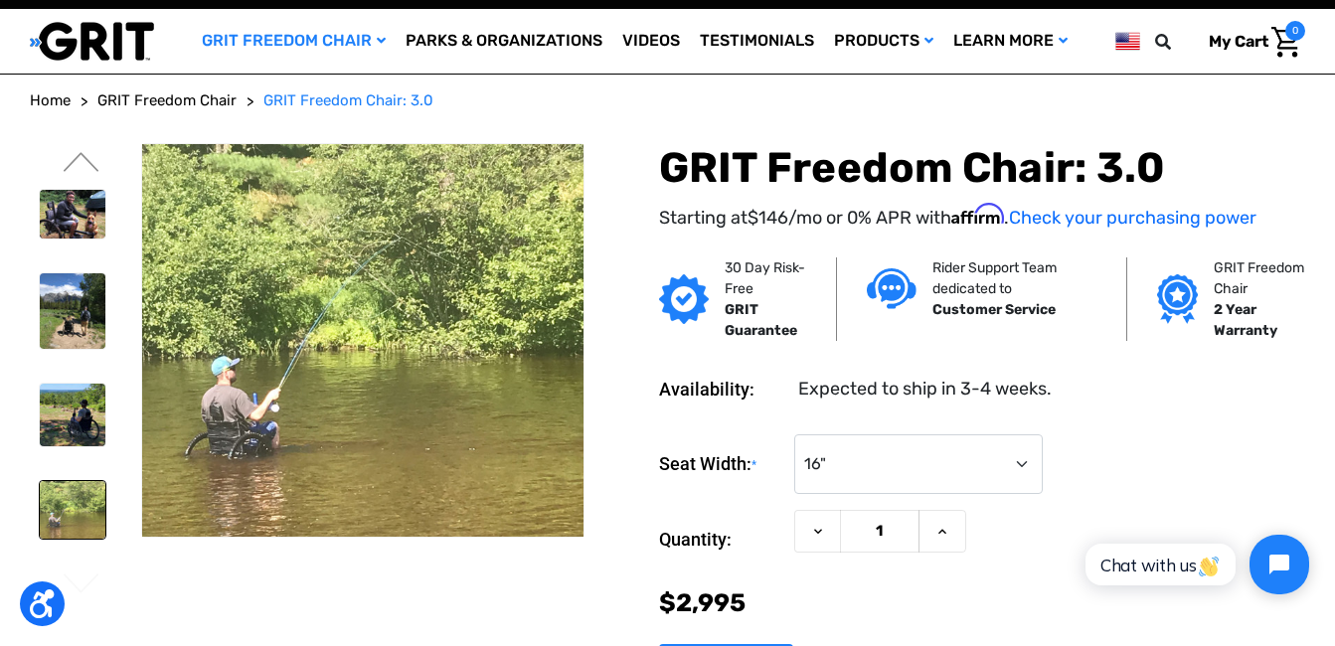
scroll to position [0, 0]
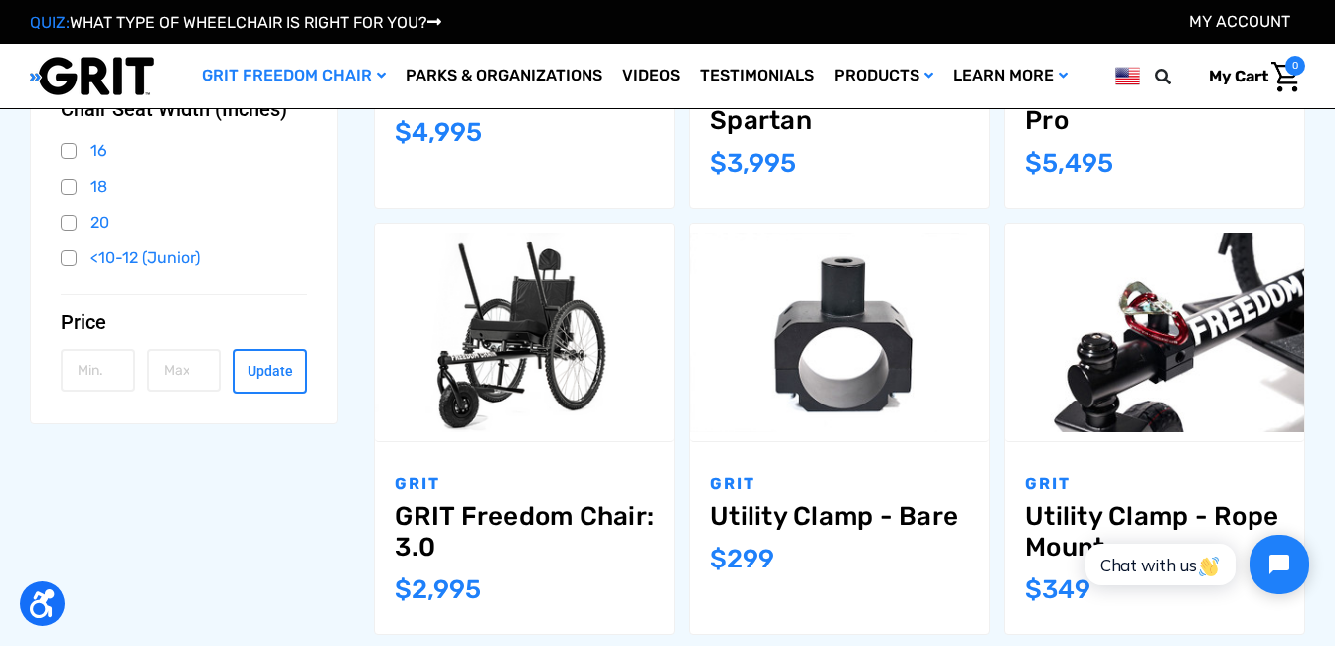
scroll to position [606, 0]
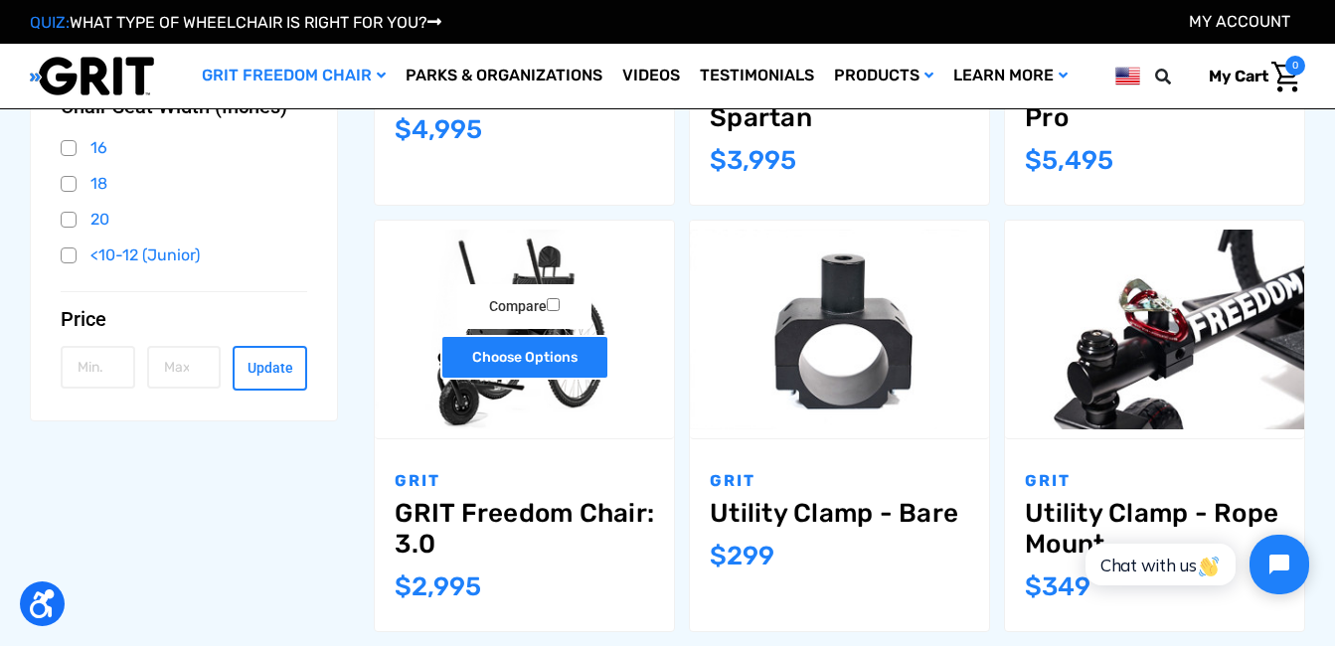
click at [506, 349] on link "Choose Options" at bounding box center [524, 357] width 169 height 45
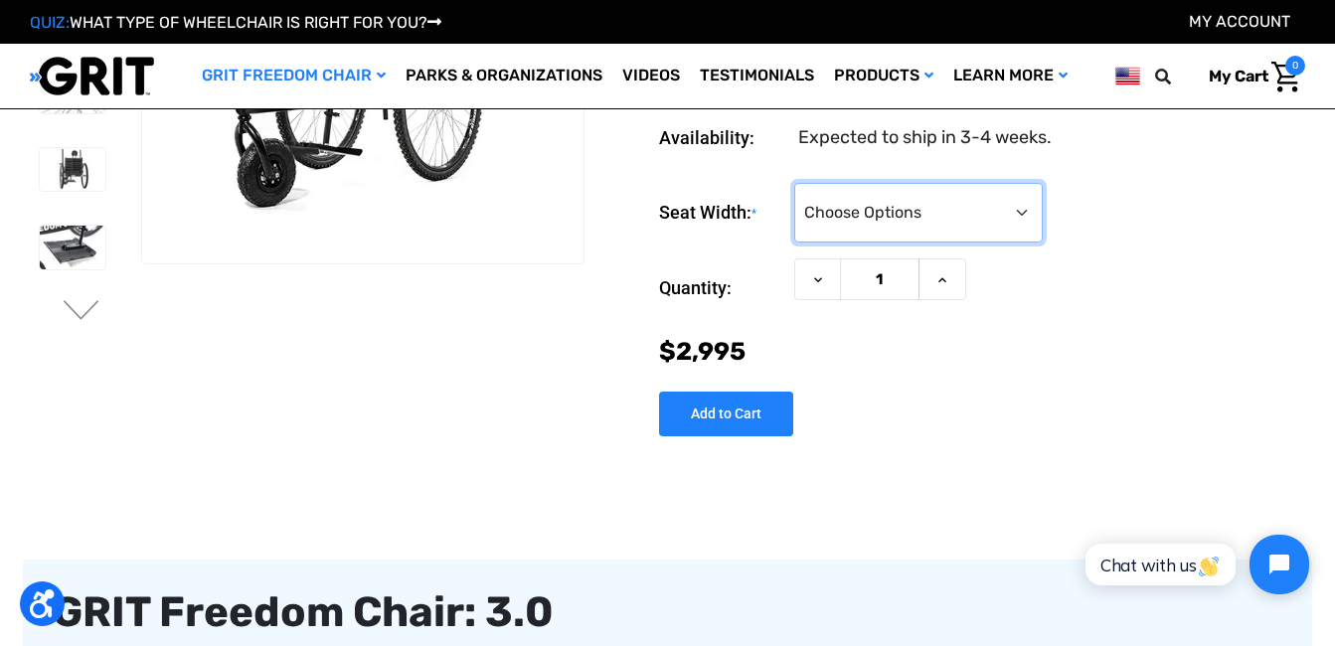
click at [1016, 211] on select "Choose Options 16" 18" 20"" at bounding box center [918, 213] width 249 height 60
select select "324"
click at [794, 183] on select "Choose Options 16" 18" 20"" at bounding box center [918, 213] width 249 height 60
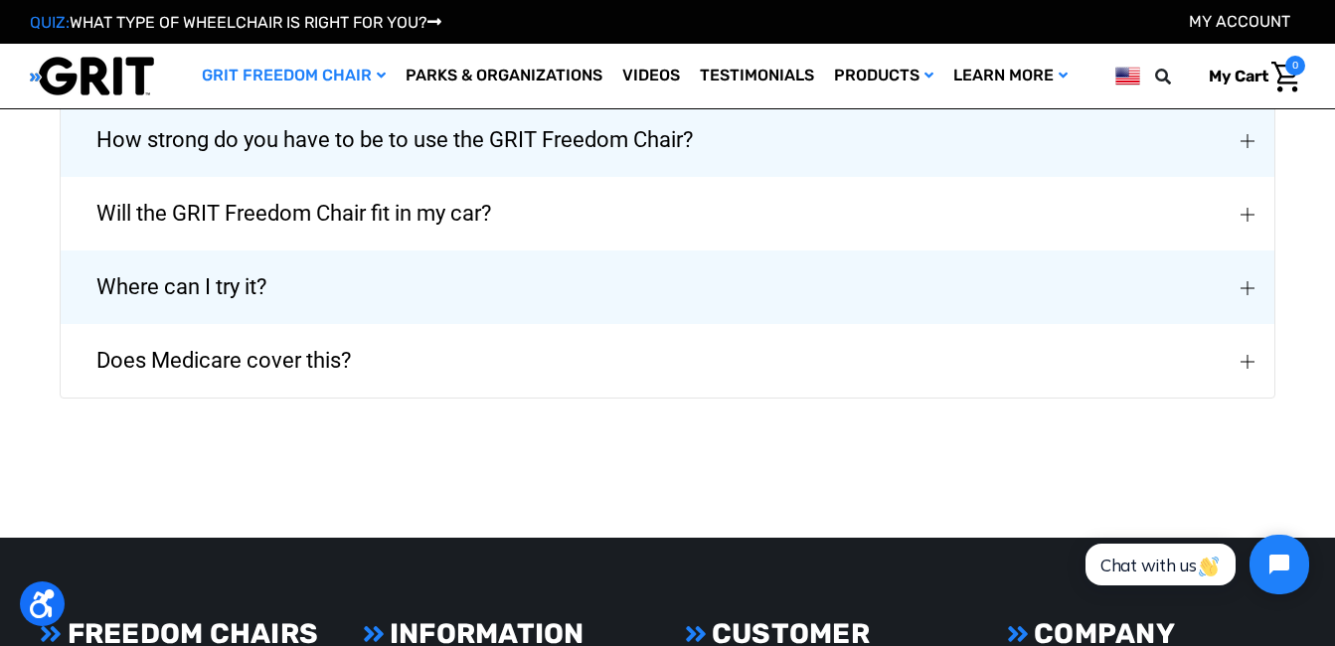
scroll to position [4672, 0]
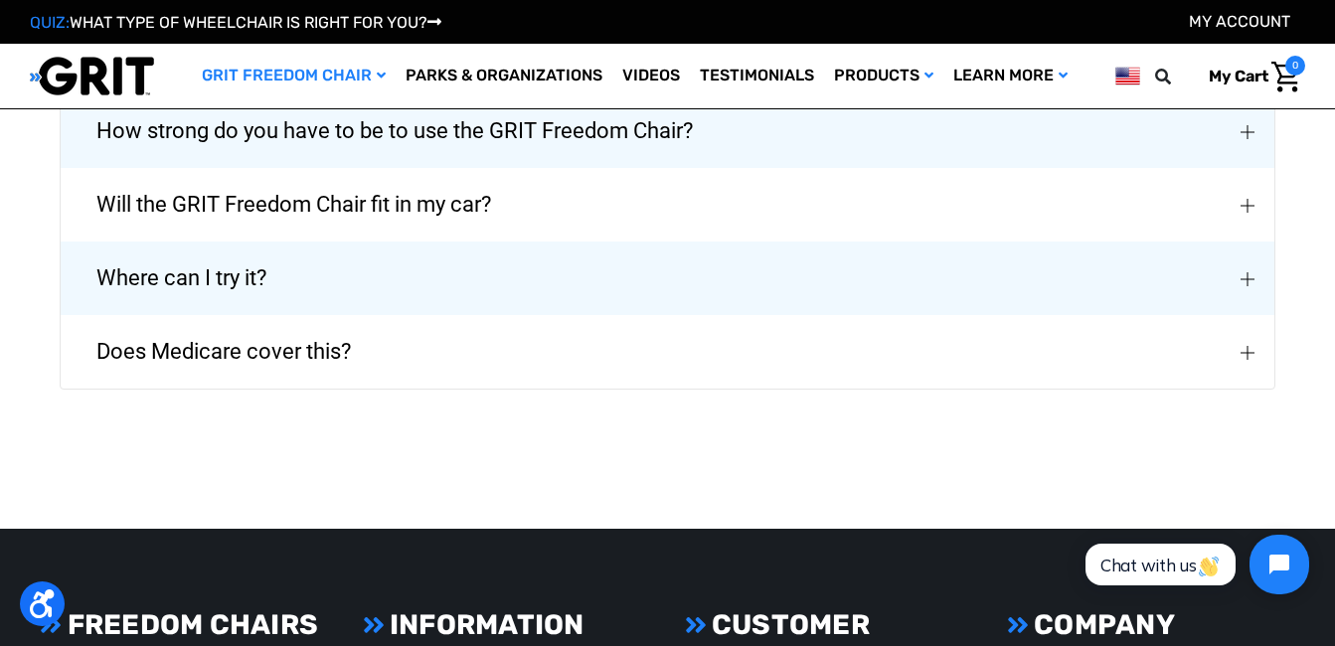
click at [1241, 346] on img "Does Medicare cover this?" at bounding box center [1248, 353] width 14 height 14
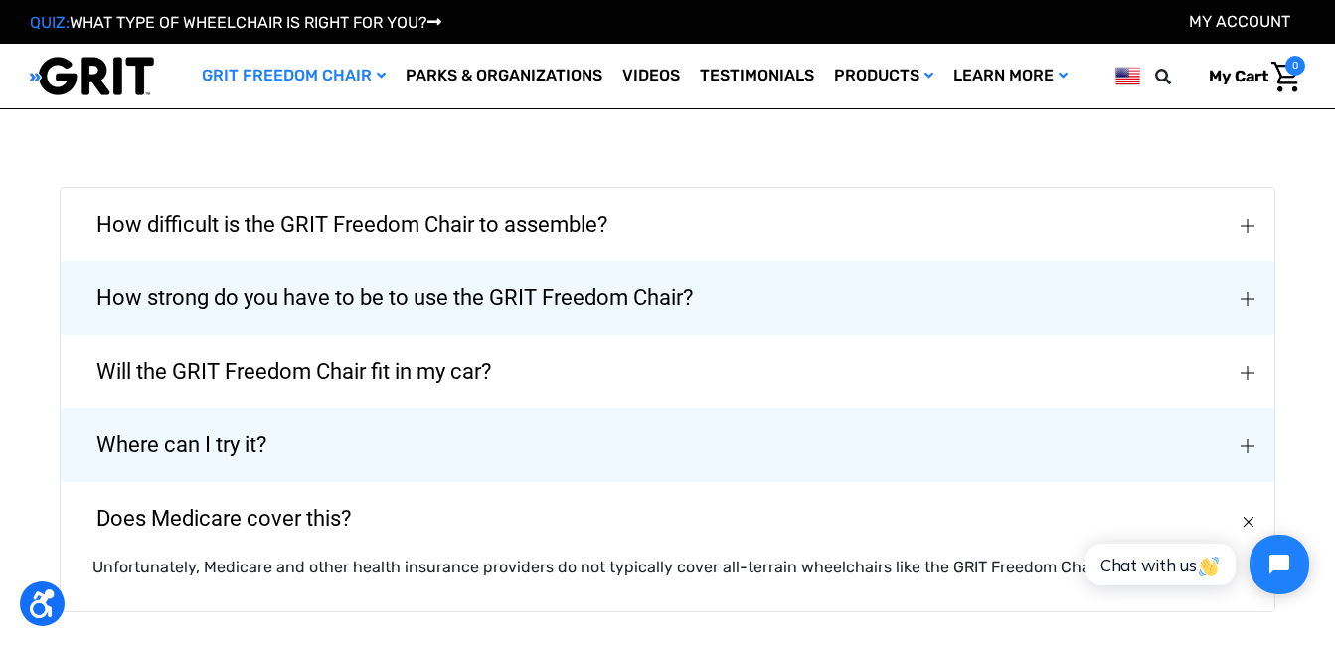
scroll to position [4474, 0]
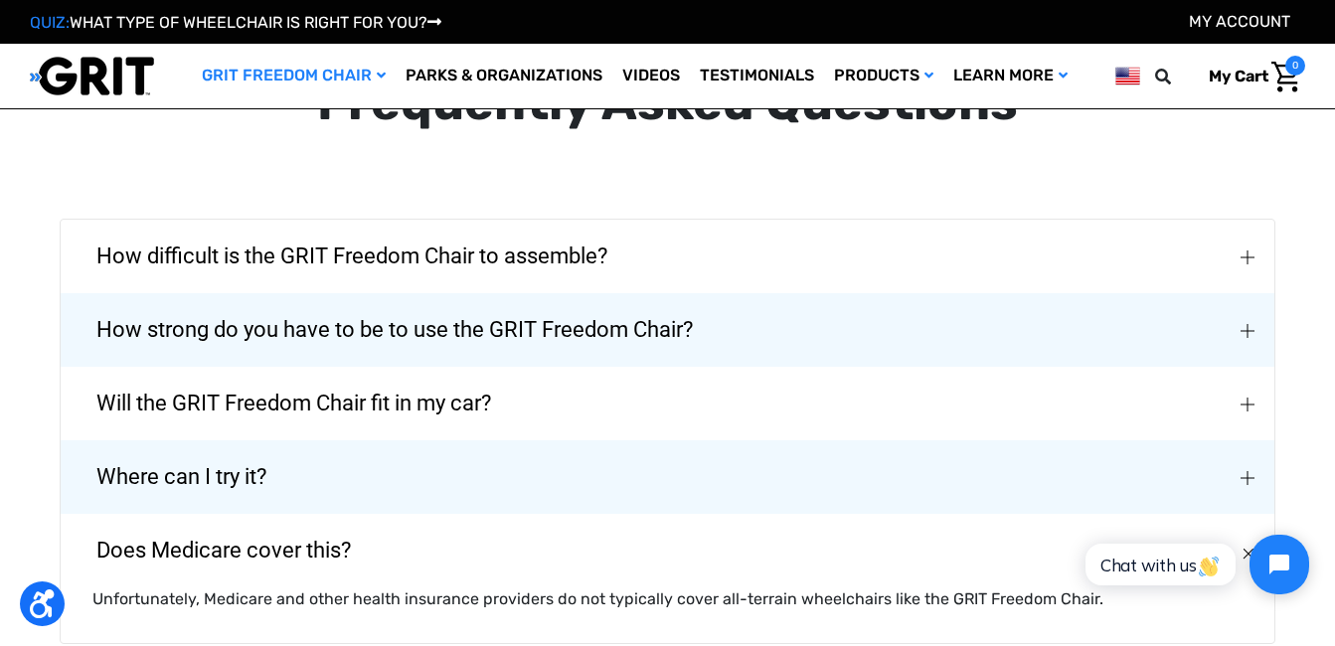
click at [1244, 471] on img "Where can I try it?" at bounding box center [1248, 478] width 14 height 14
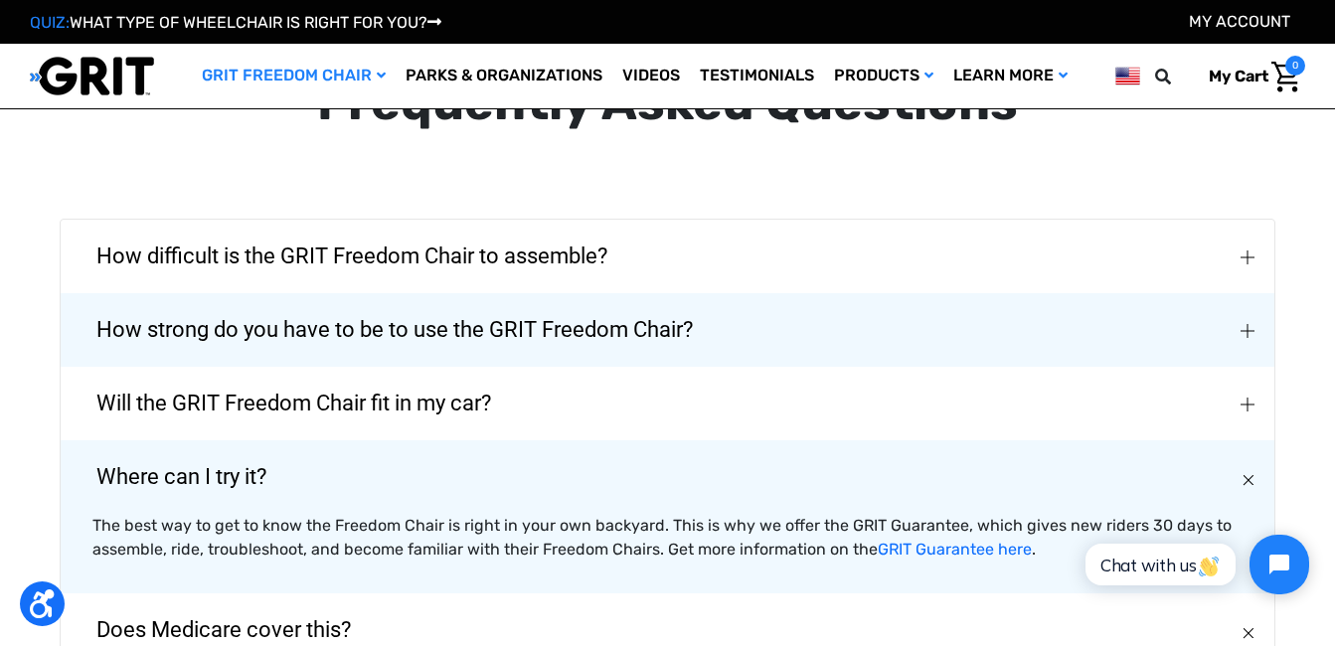
click at [1244, 251] on img "How difficult is the GRIT Freedom Chair to assemble?" at bounding box center [1248, 258] width 14 height 14
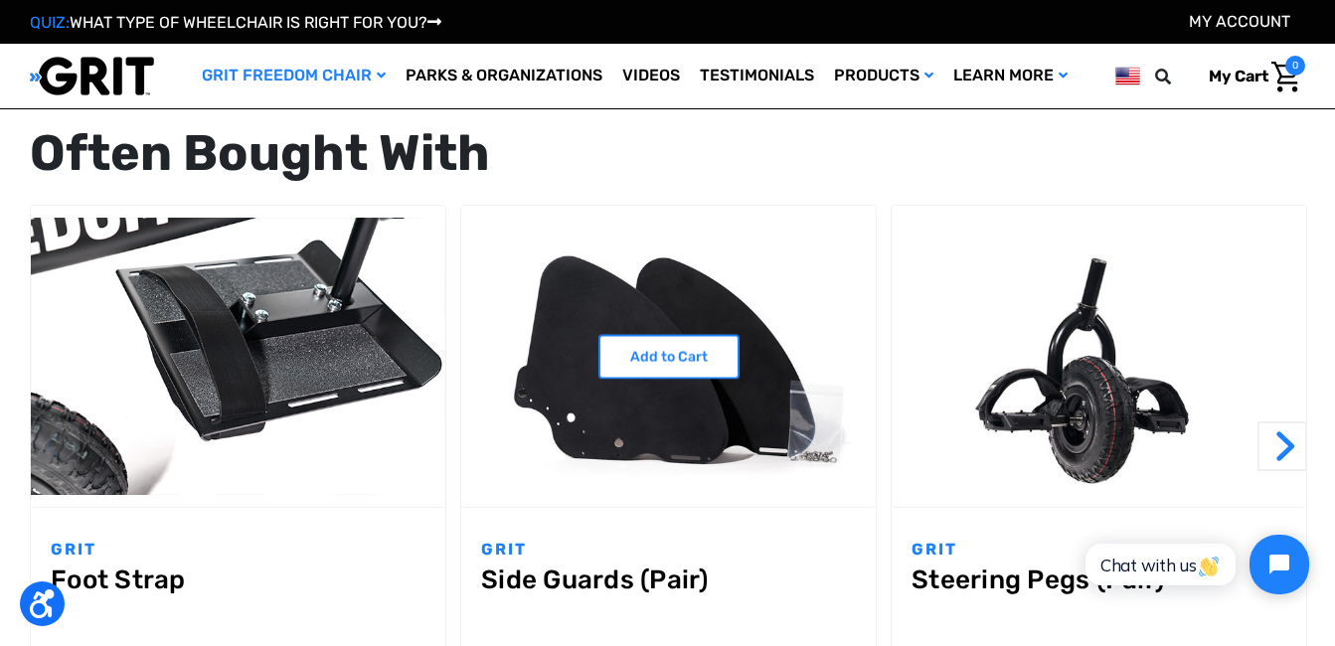
scroll to position [1789, 0]
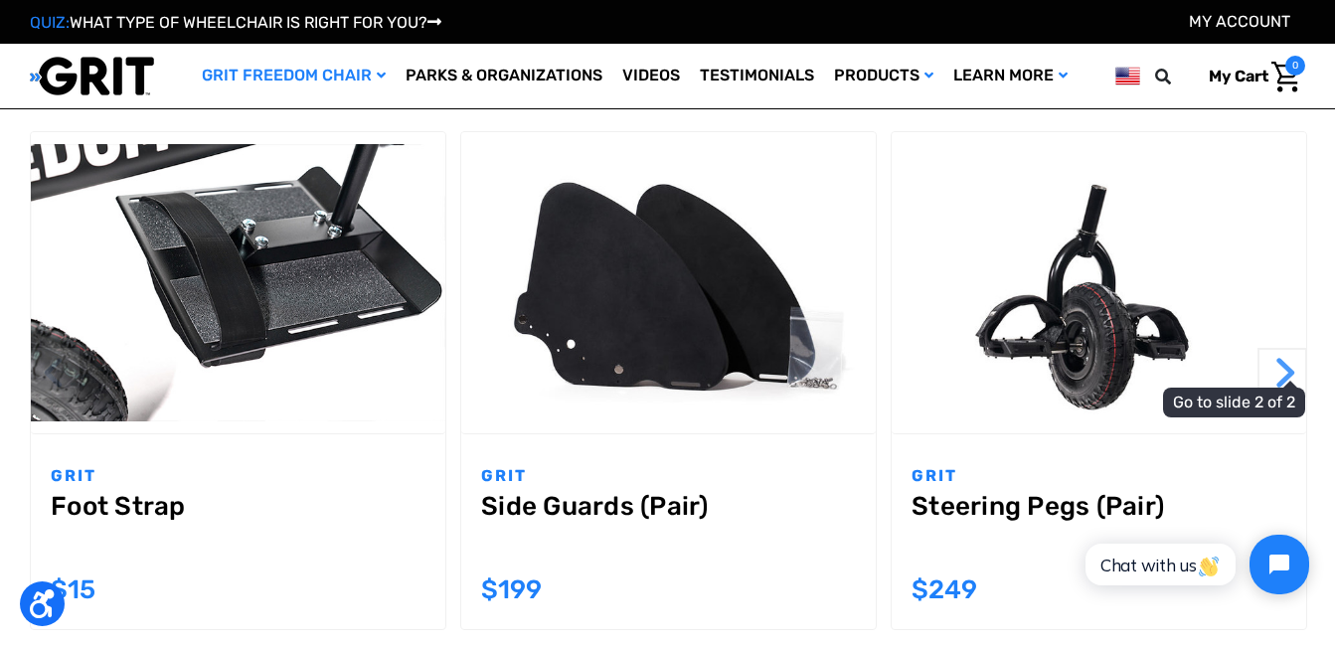
click at [1287, 358] on button "Next" at bounding box center [1283, 373] width 50 height 50
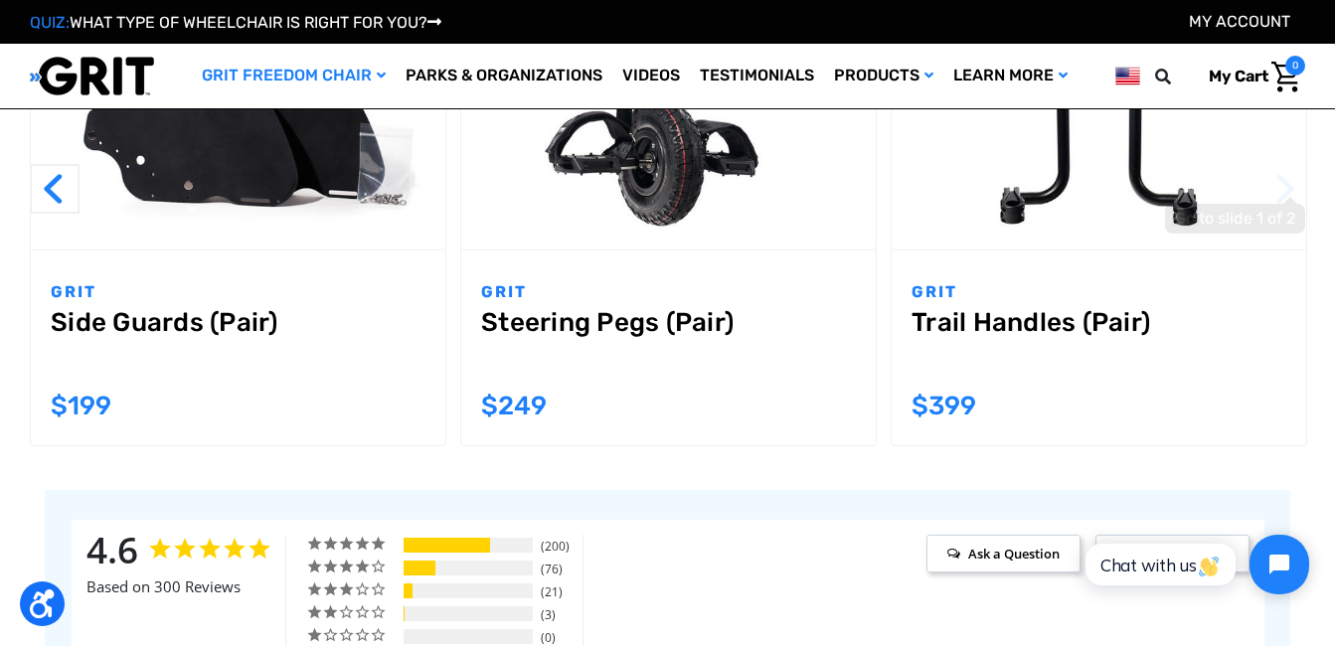
scroll to position [1988, 0]
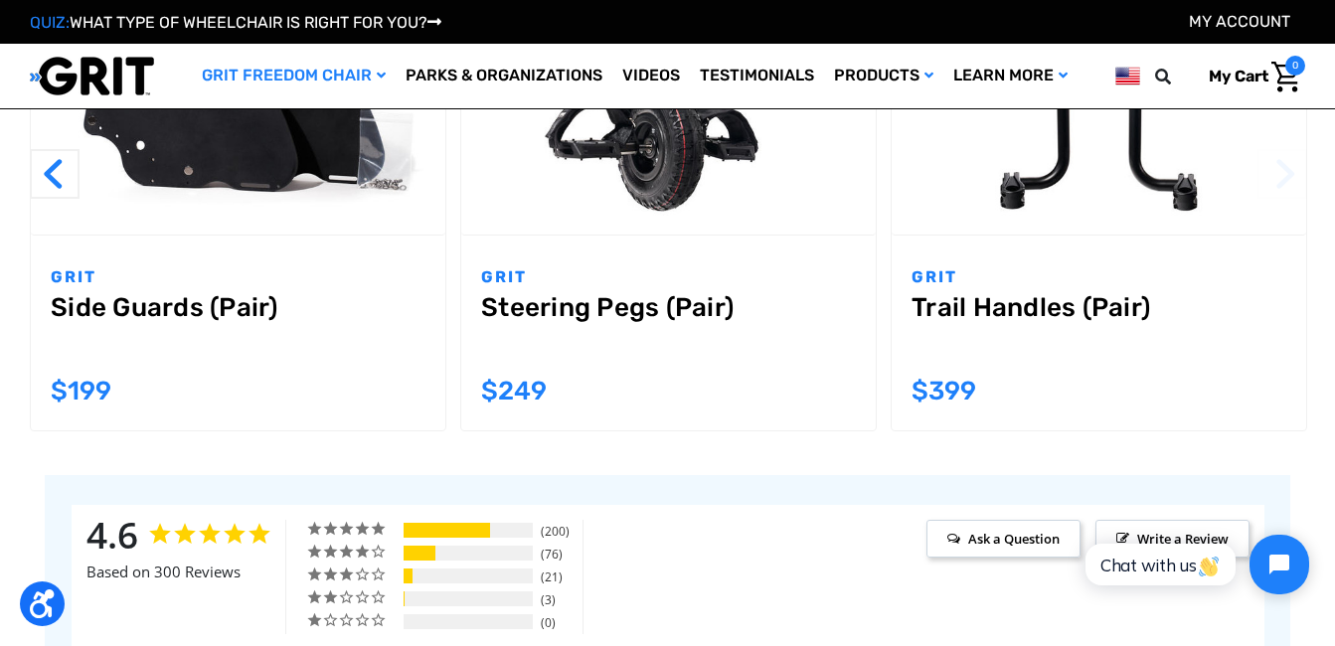
click at [1051, 295] on link "Trail Handles (Pair)" at bounding box center [1099, 328] width 375 height 72
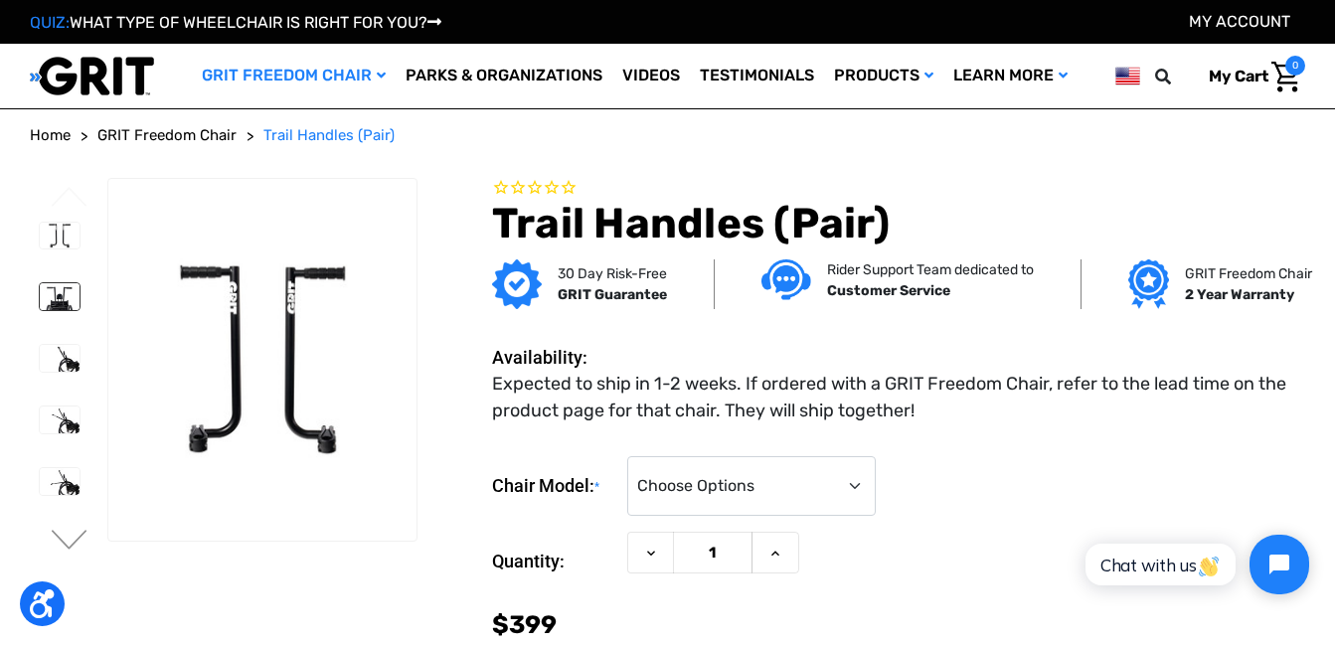
click at [65, 291] on img at bounding box center [60, 296] width 40 height 27
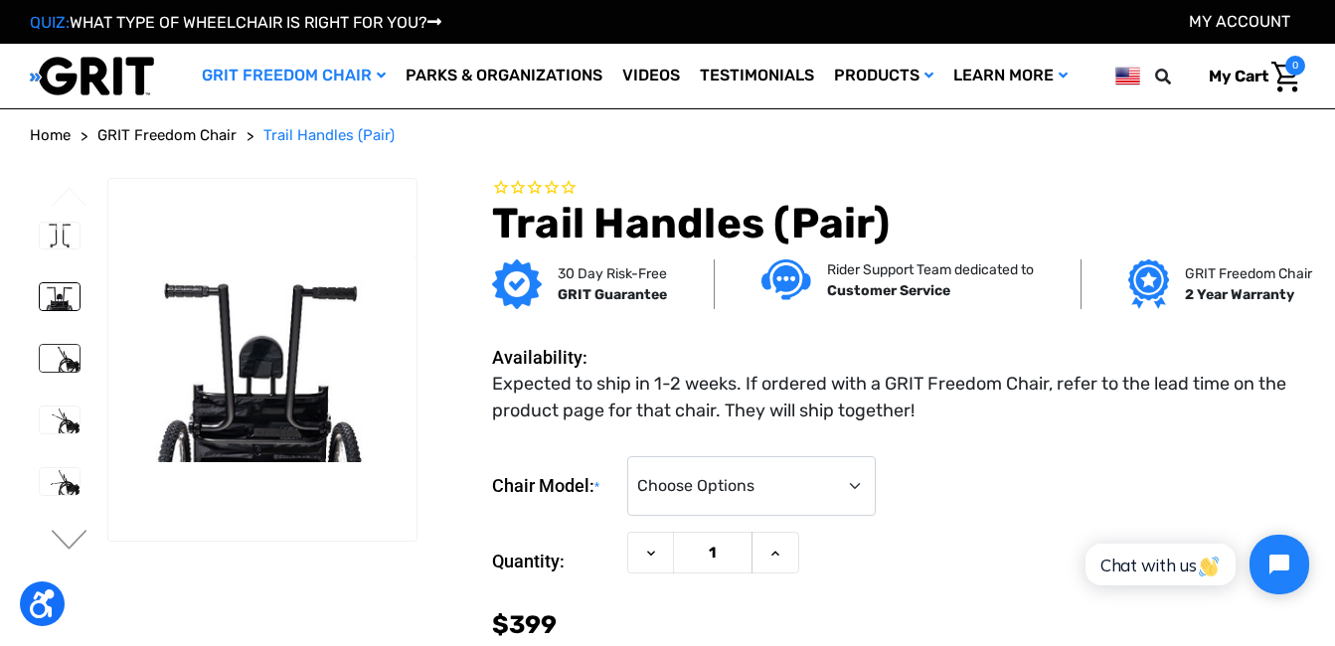
click at [65, 350] on img at bounding box center [60, 358] width 40 height 27
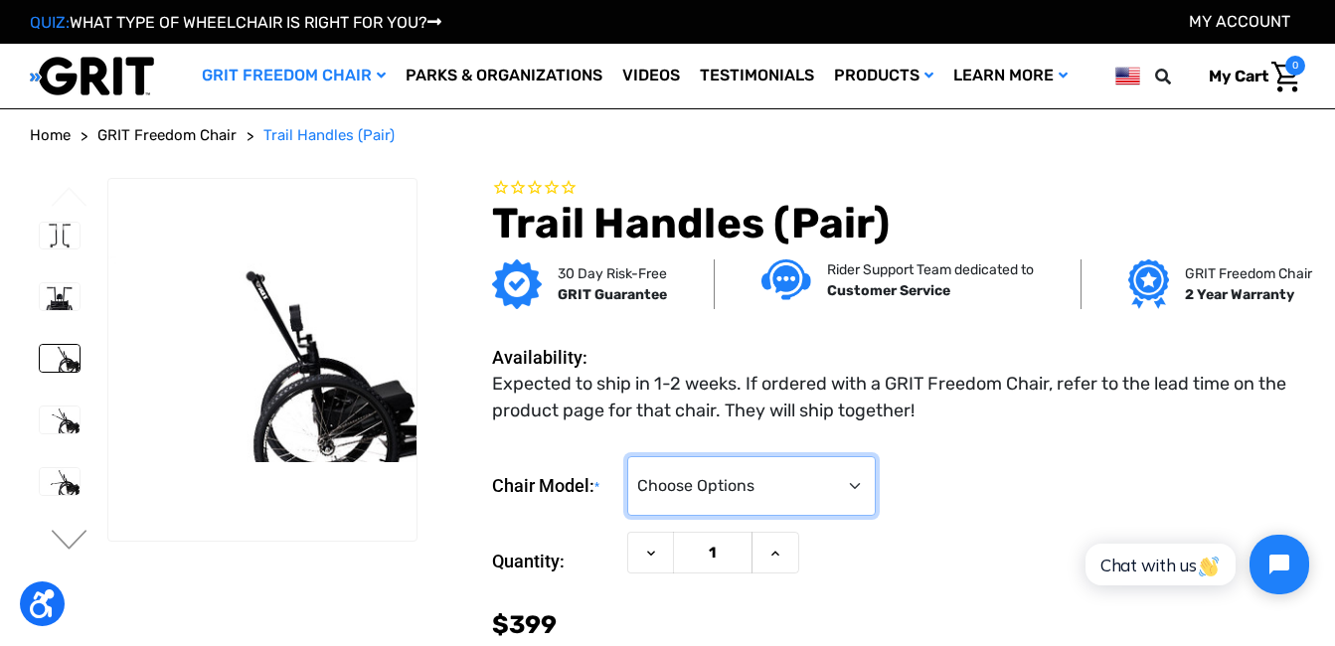
click at [847, 480] on select "Choose Options 3.0 / Spartan / KBF Active / CAF Sport Pro / CAF Pro Junior / CA…" at bounding box center [751, 486] width 249 height 60
click at [856, 476] on select "Choose Options 3.0 / Spartan / KBF Active / CAF Sport Pro / CAF Pro Junior / CA…" at bounding box center [751, 486] width 249 height 60
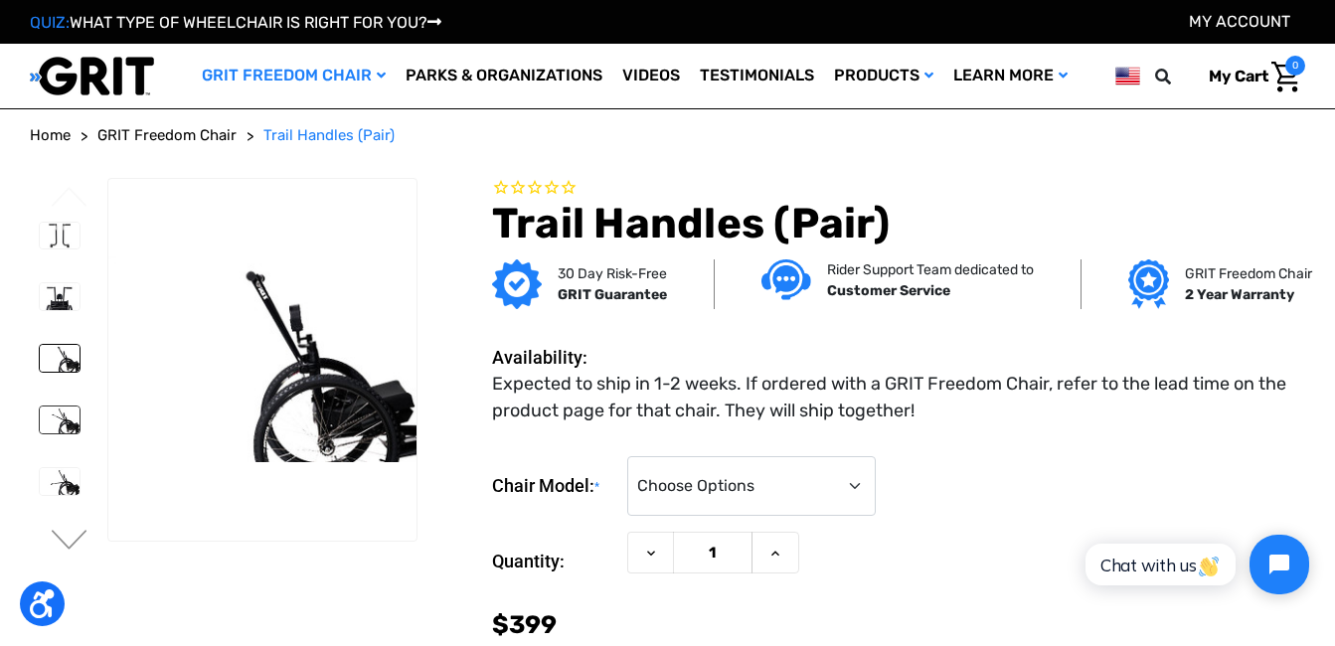
click at [59, 412] on img at bounding box center [60, 420] width 40 height 27
click at [53, 474] on img at bounding box center [60, 481] width 40 height 27
click at [71, 538] on button "Next" at bounding box center [70, 542] width 42 height 24
click at [68, 235] on img at bounding box center [60, 236] width 40 height 27
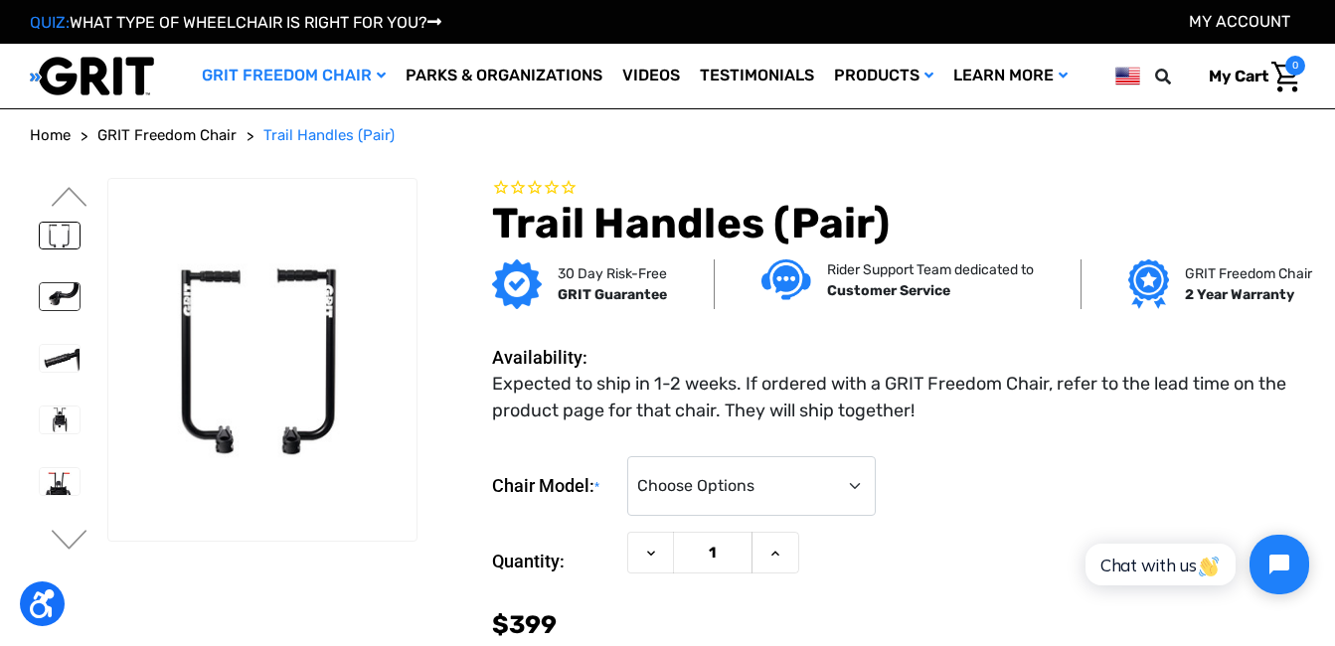
click at [61, 293] on img at bounding box center [60, 296] width 40 height 27
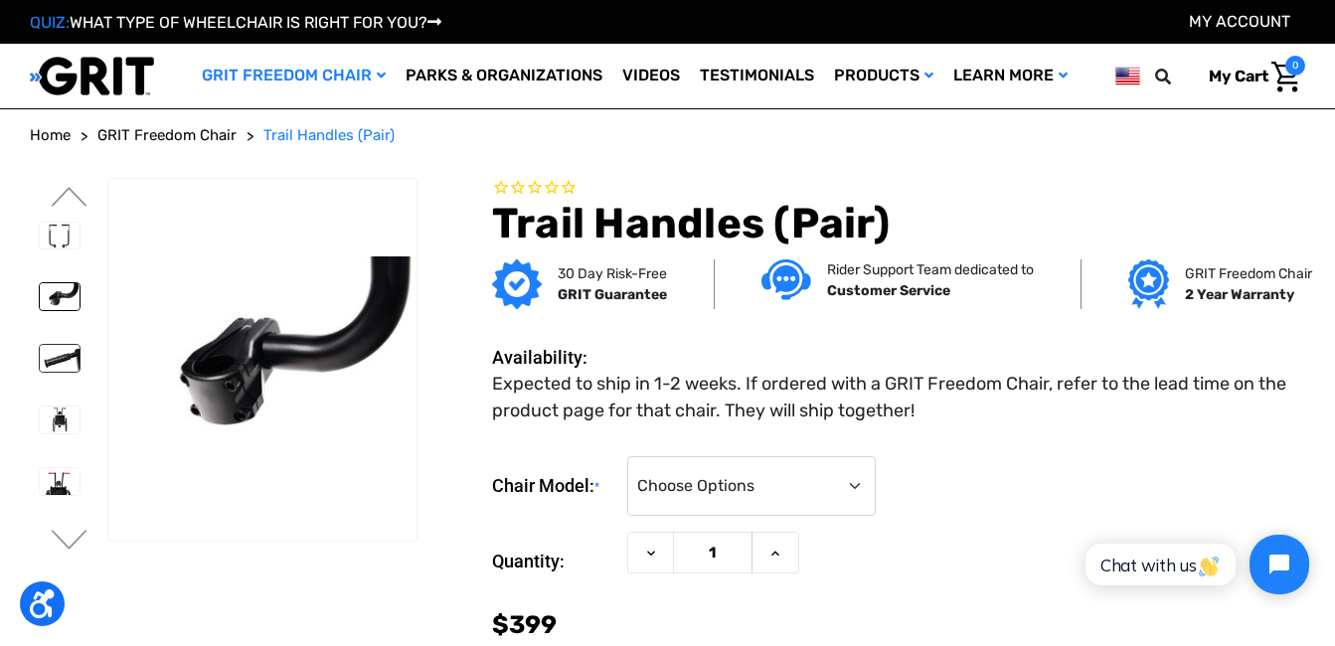
click at [58, 361] on img at bounding box center [60, 358] width 40 height 27
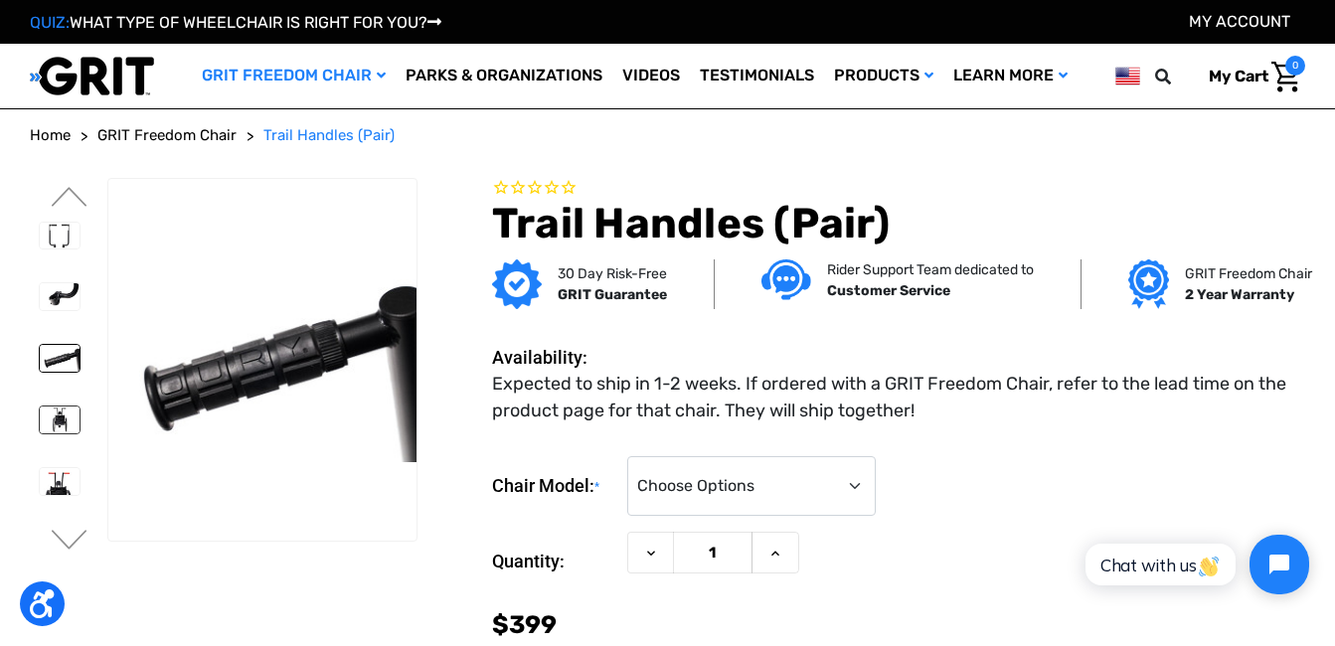
click at [62, 411] on img at bounding box center [60, 420] width 40 height 27
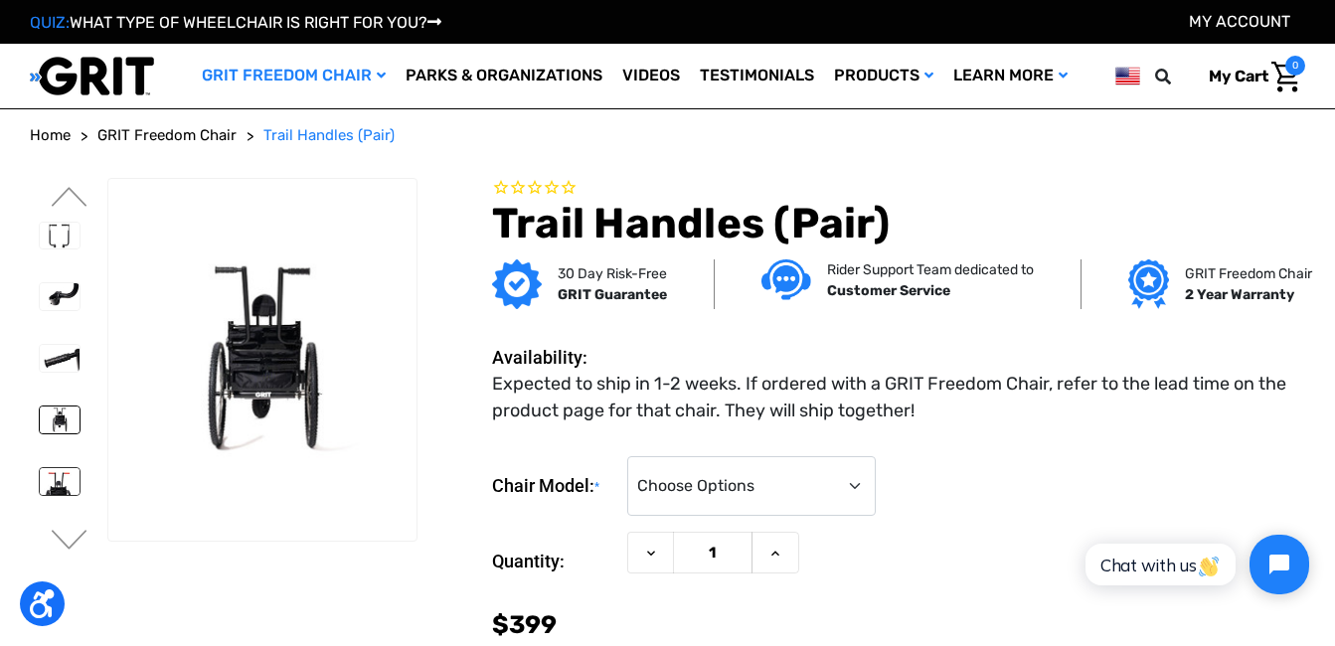
click at [59, 474] on img at bounding box center [60, 481] width 40 height 27
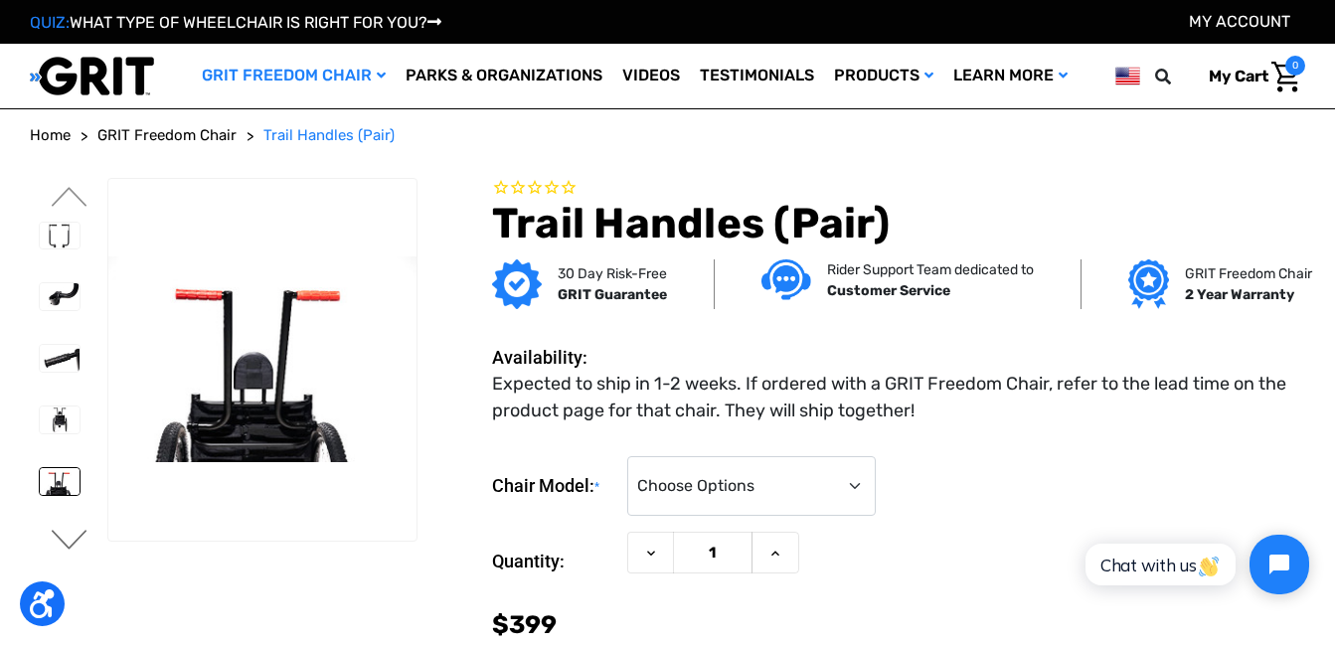
click at [69, 533] on button "Next" at bounding box center [70, 542] width 42 height 24
click at [66, 415] on img at bounding box center [60, 420] width 40 height 27
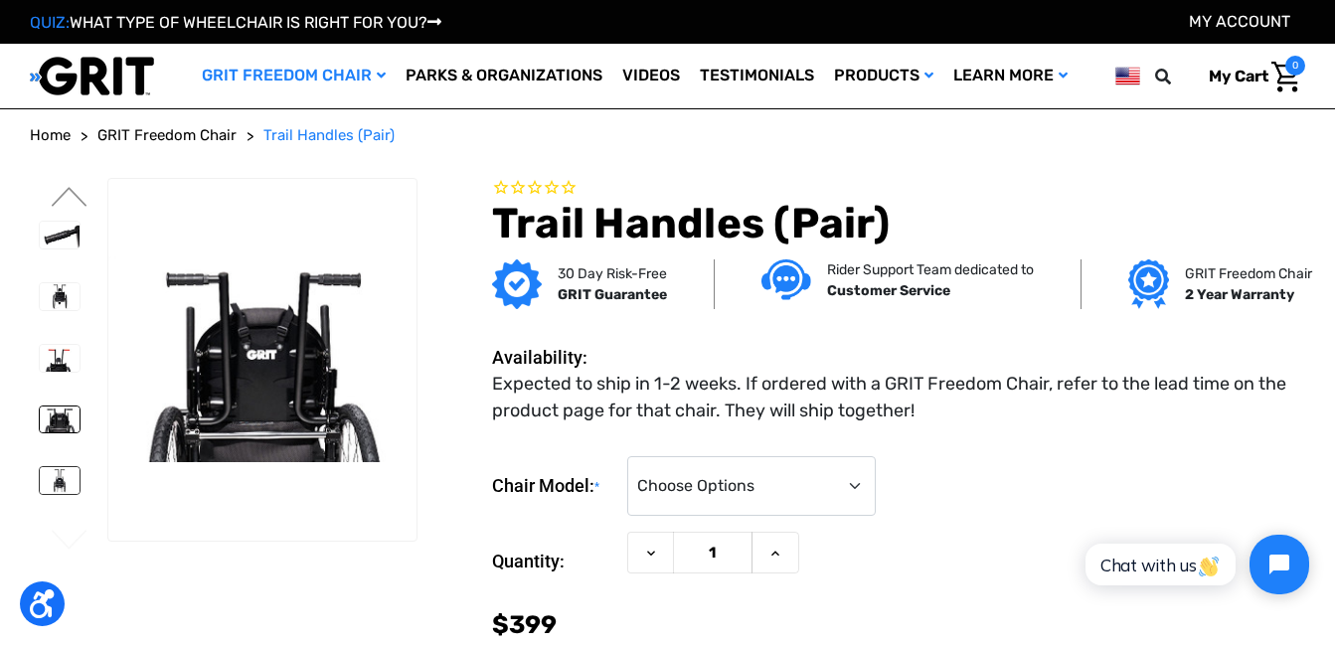
click at [51, 477] on img at bounding box center [60, 480] width 40 height 27
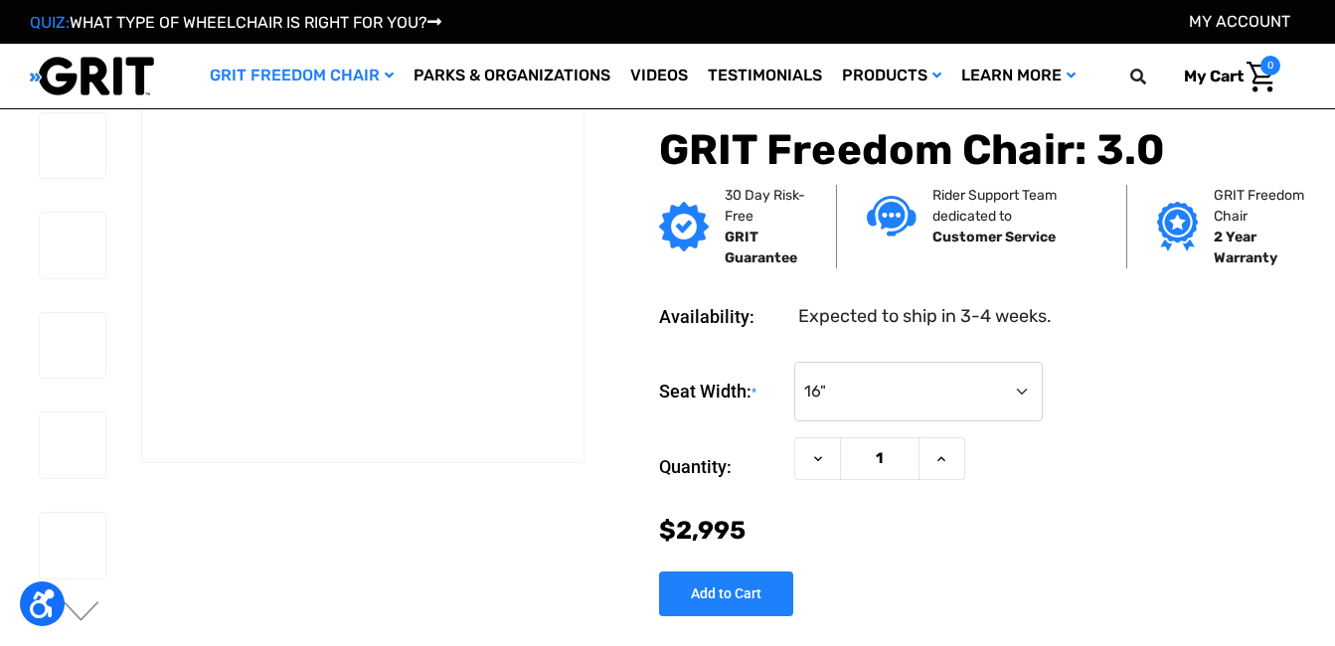
select select "324"
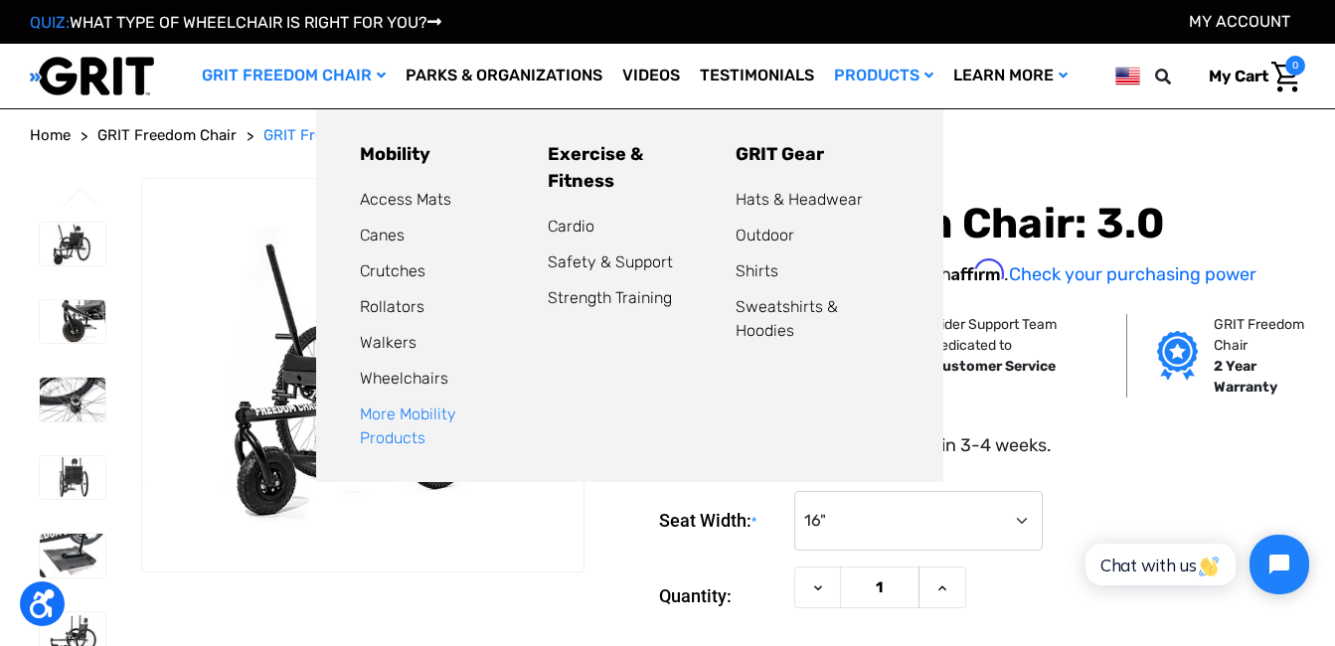
click at [456, 413] on link "More Mobility Products" at bounding box center [408, 426] width 96 height 43
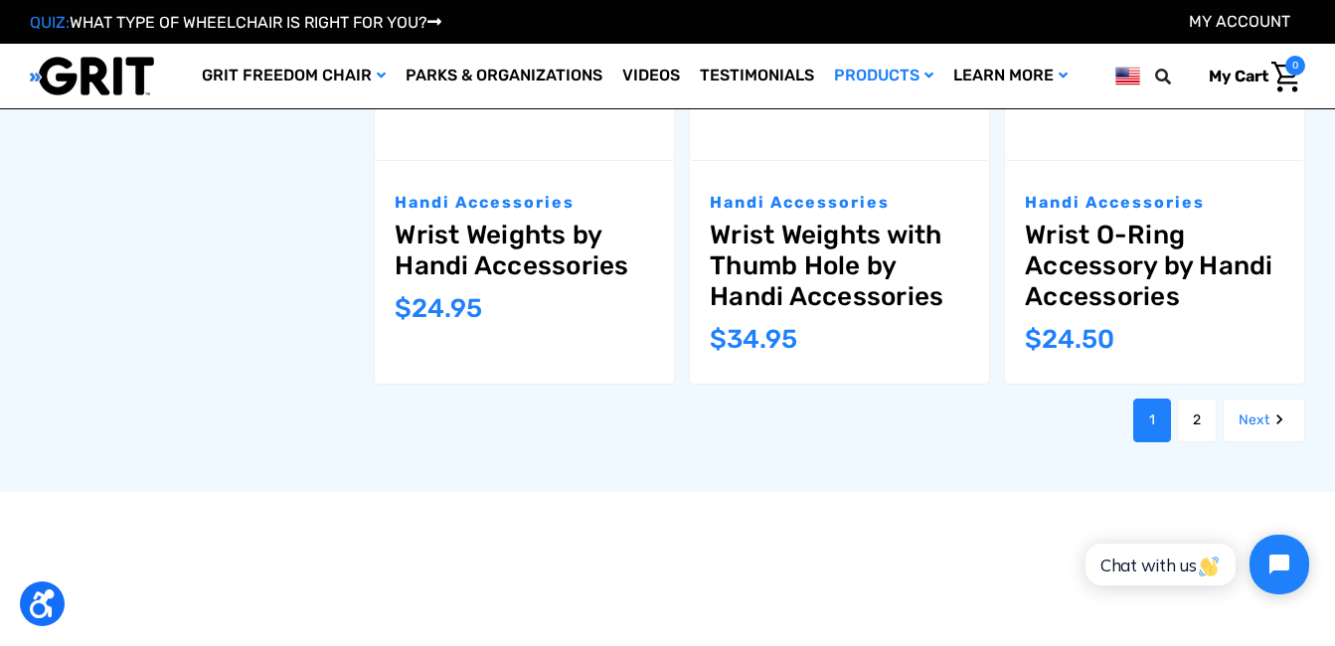
scroll to position [2386, 0]
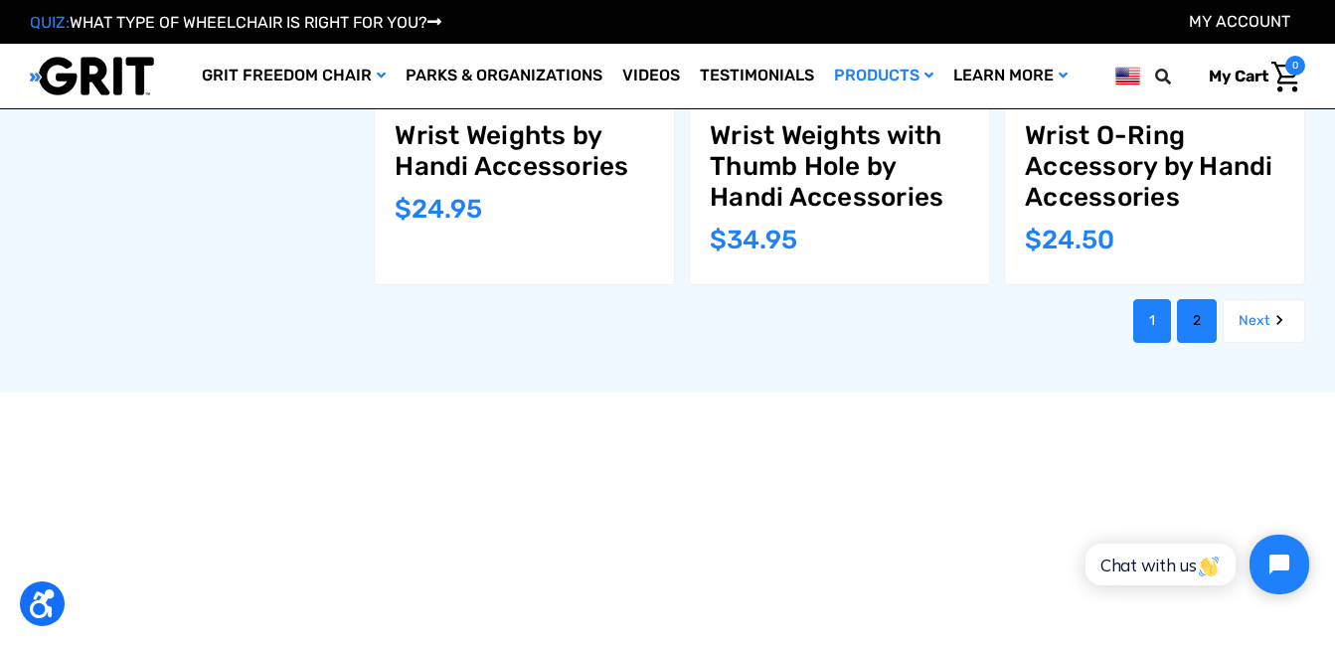
click at [1199, 343] on link "2" at bounding box center [1197, 321] width 40 height 44
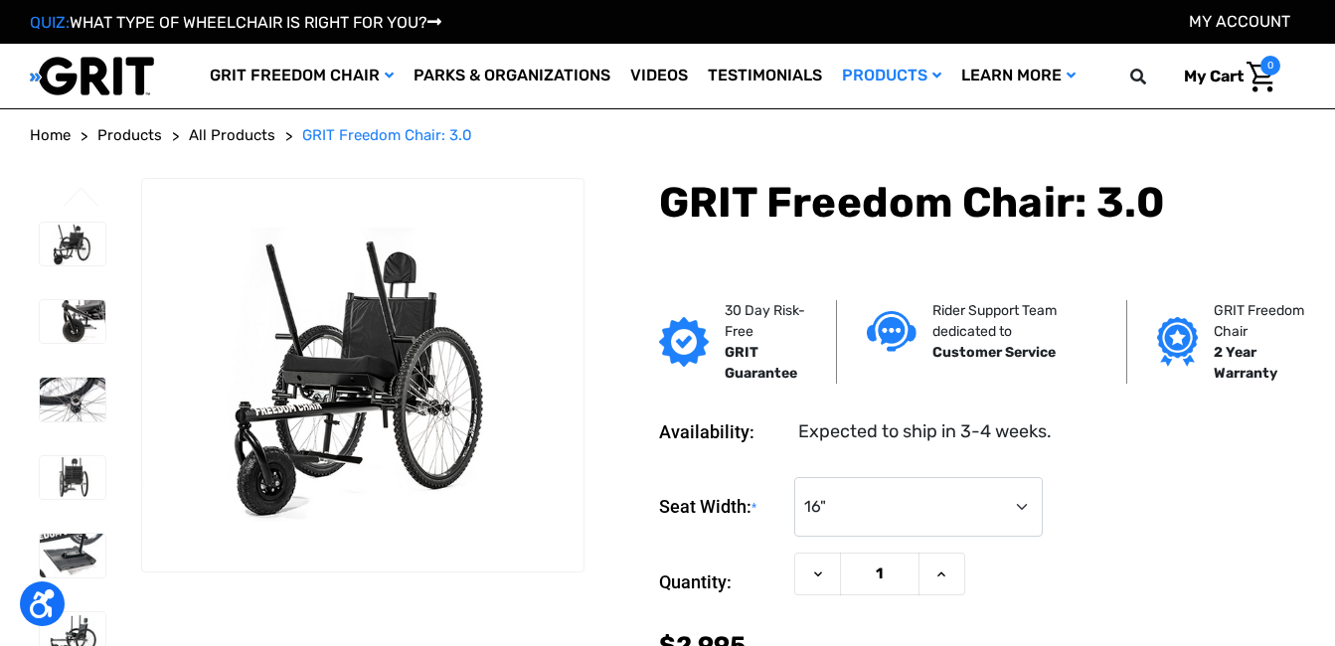
select select "324"
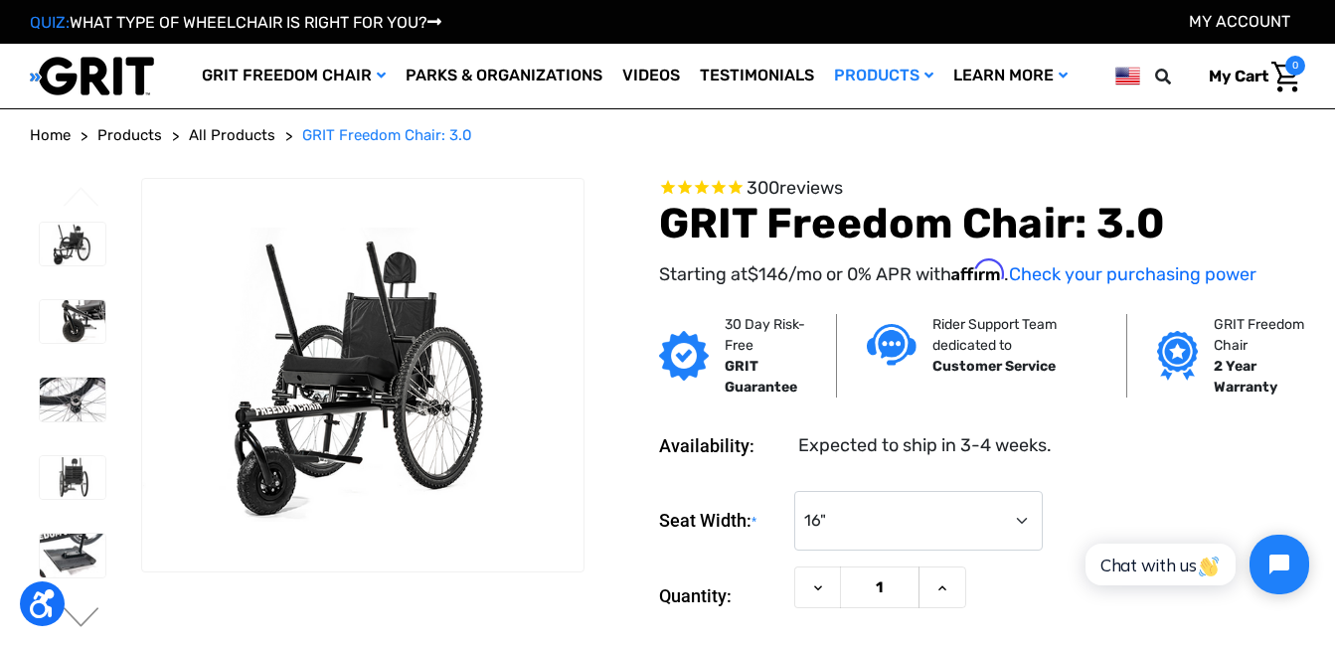
click at [251, 125] on link "All Products" at bounding box center [232, 135] width 86 height 23
